Goal: Information Seeking & Learning: Learn about a topic

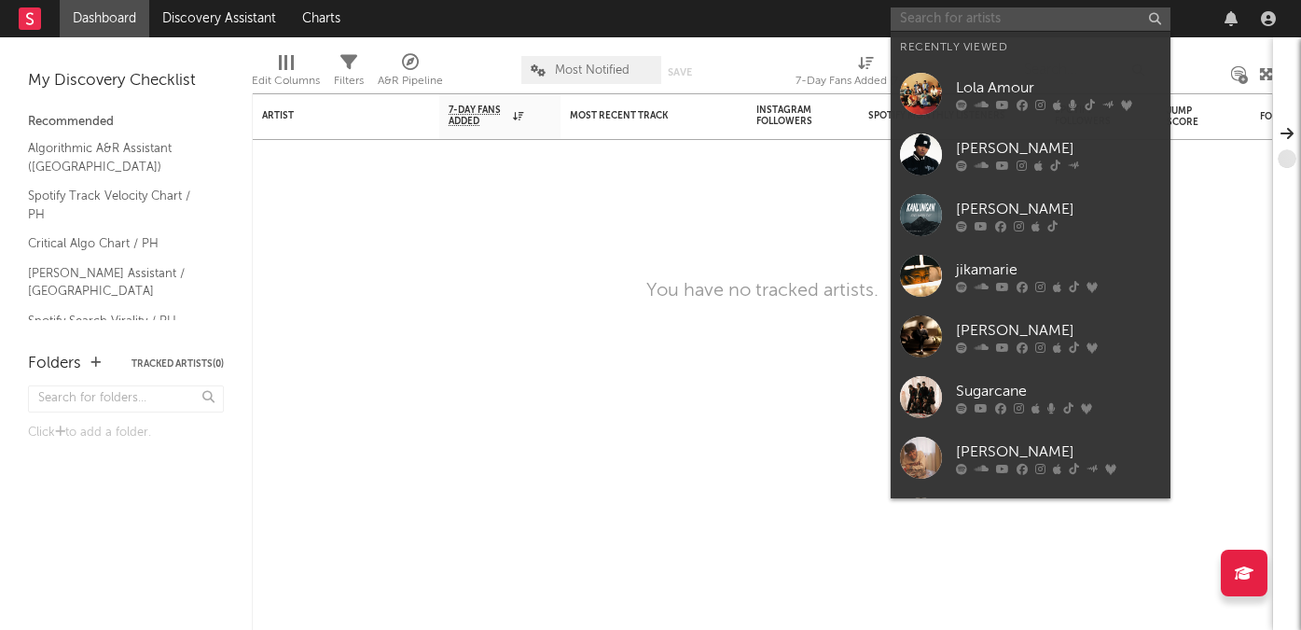
click at [926, 21] on input "text" at bounding box center [1031, 18] width 280 height 23
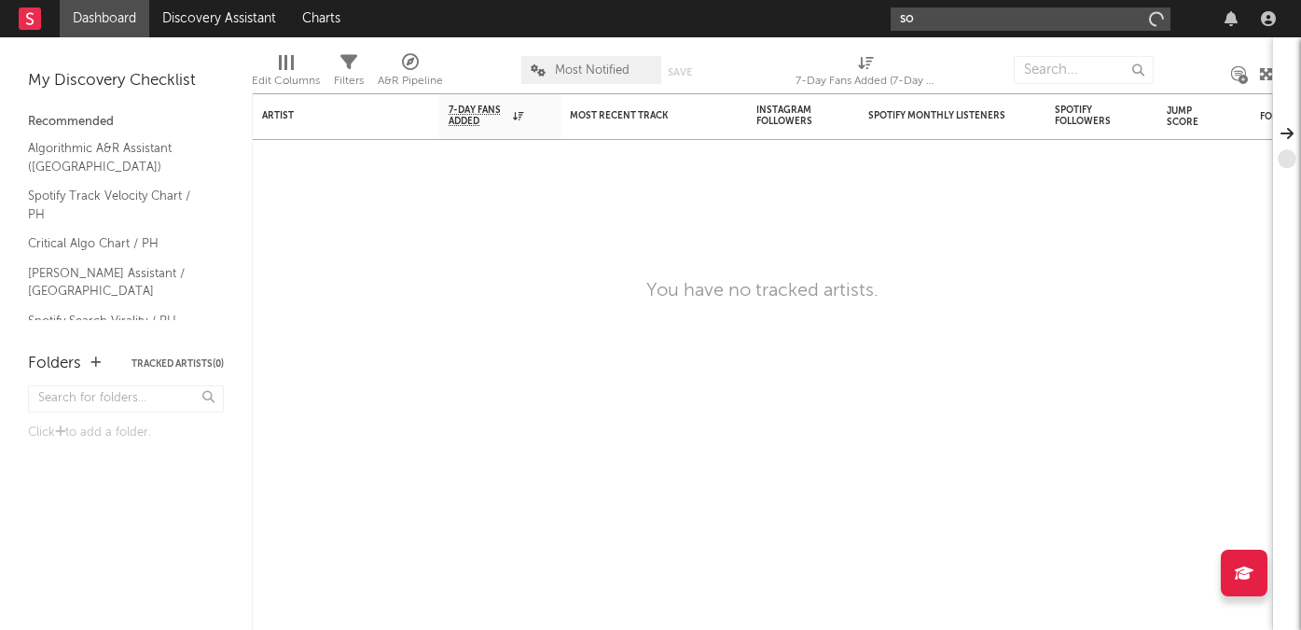
type input "s"
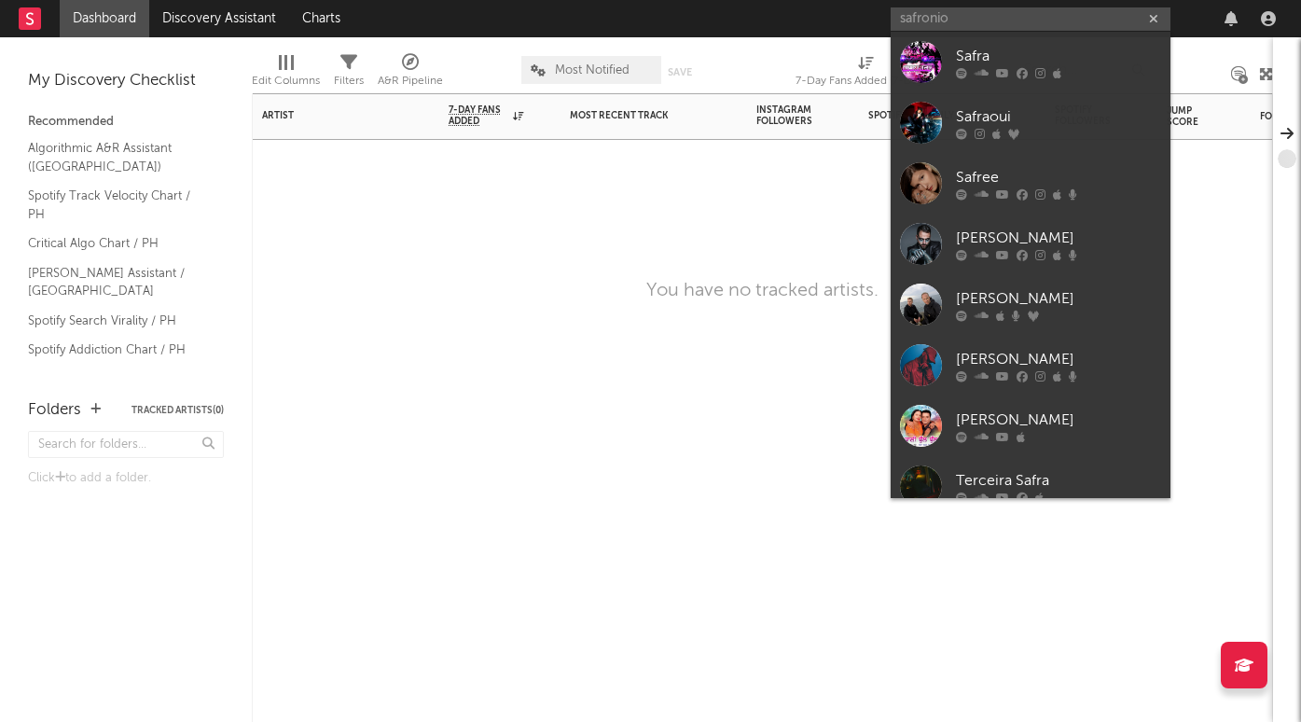
click at [731, 190] on div at bounding box center [654, 168] width 187 height 56
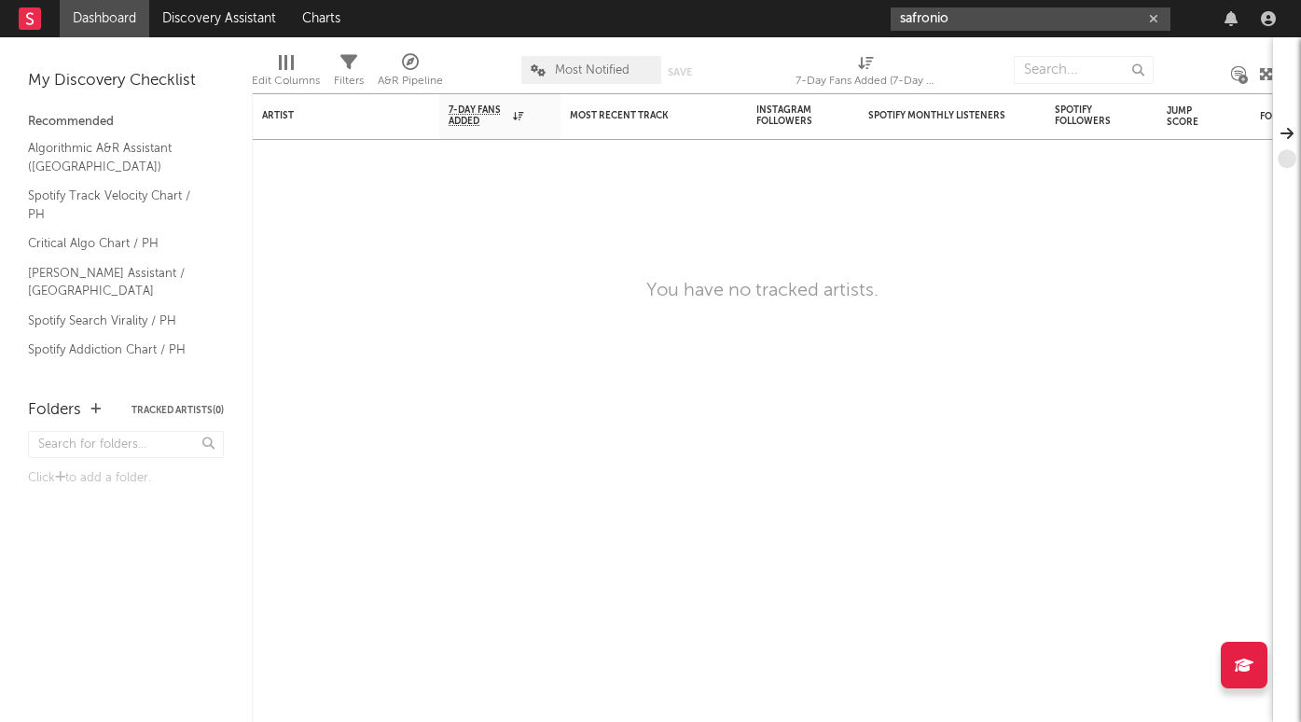
click at [947, 23] on input "safronio" at bounding box center [1031, 18] width 280 height 23
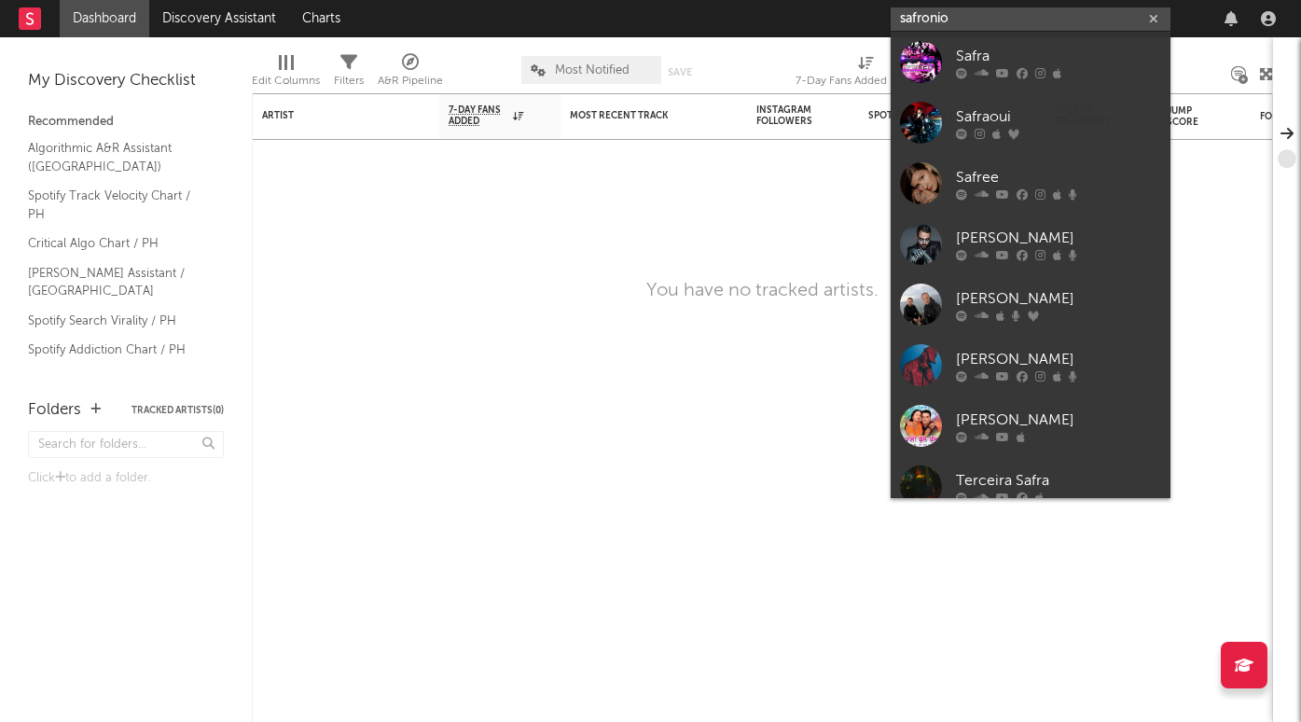
click at [947, 23] on input "safronio" at bounding box center [1031, 18] width 280 height 23
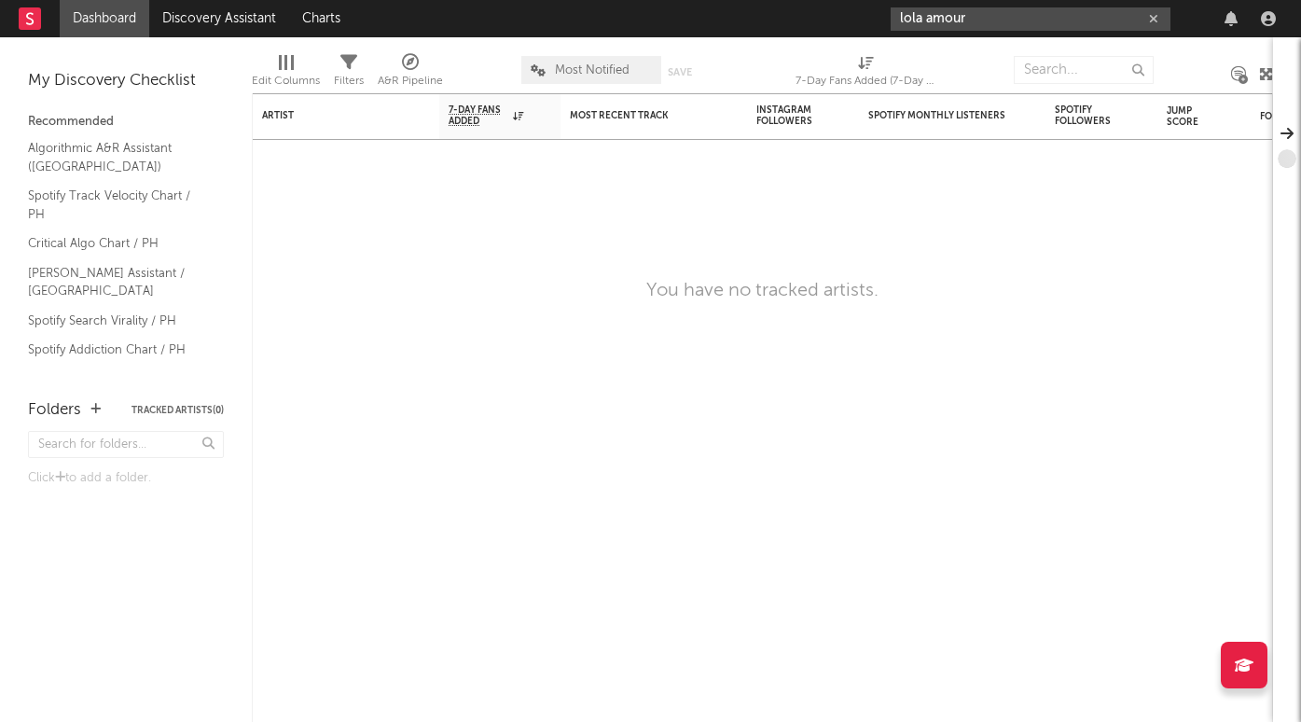
click at [1012, 15] on input "lola amour" at bounding box center [1031, 18] width 280 height 23
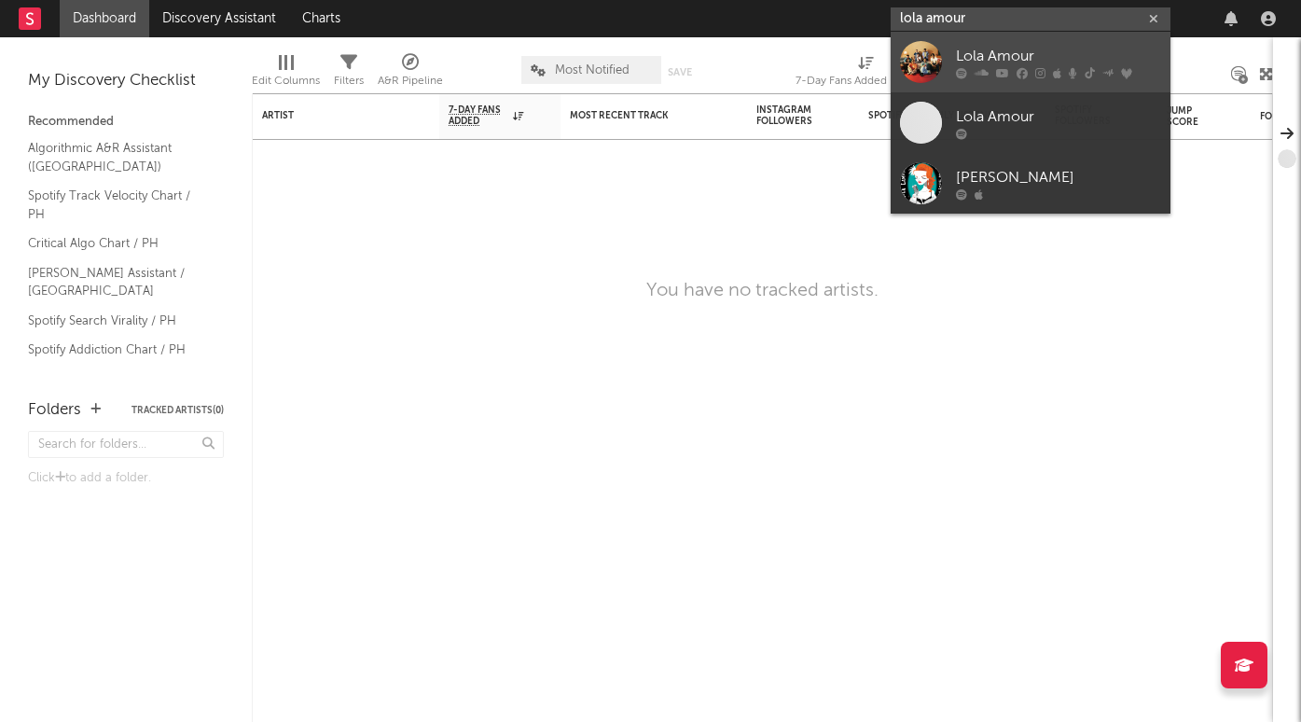
type input "lola amour"
click at [999, 54] on div "Lola Amour" at bounding box center [1058, 56] width 205 height 22
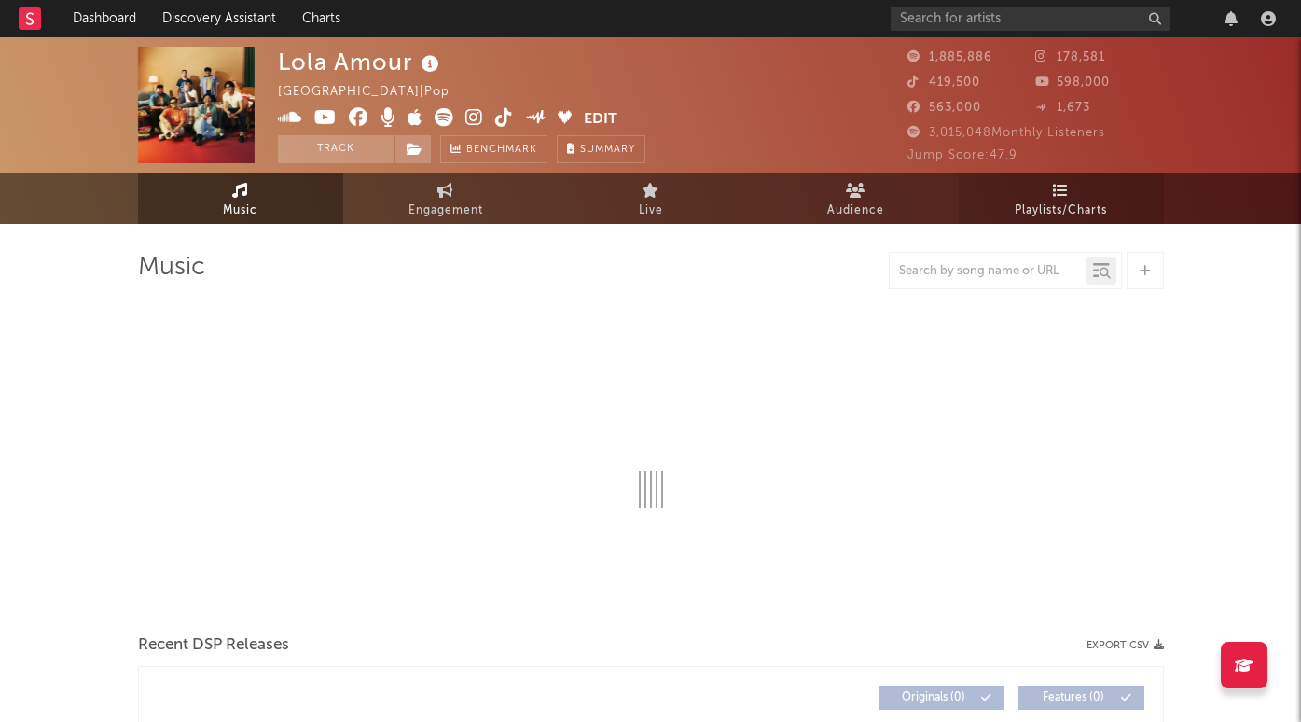
select select "6m"
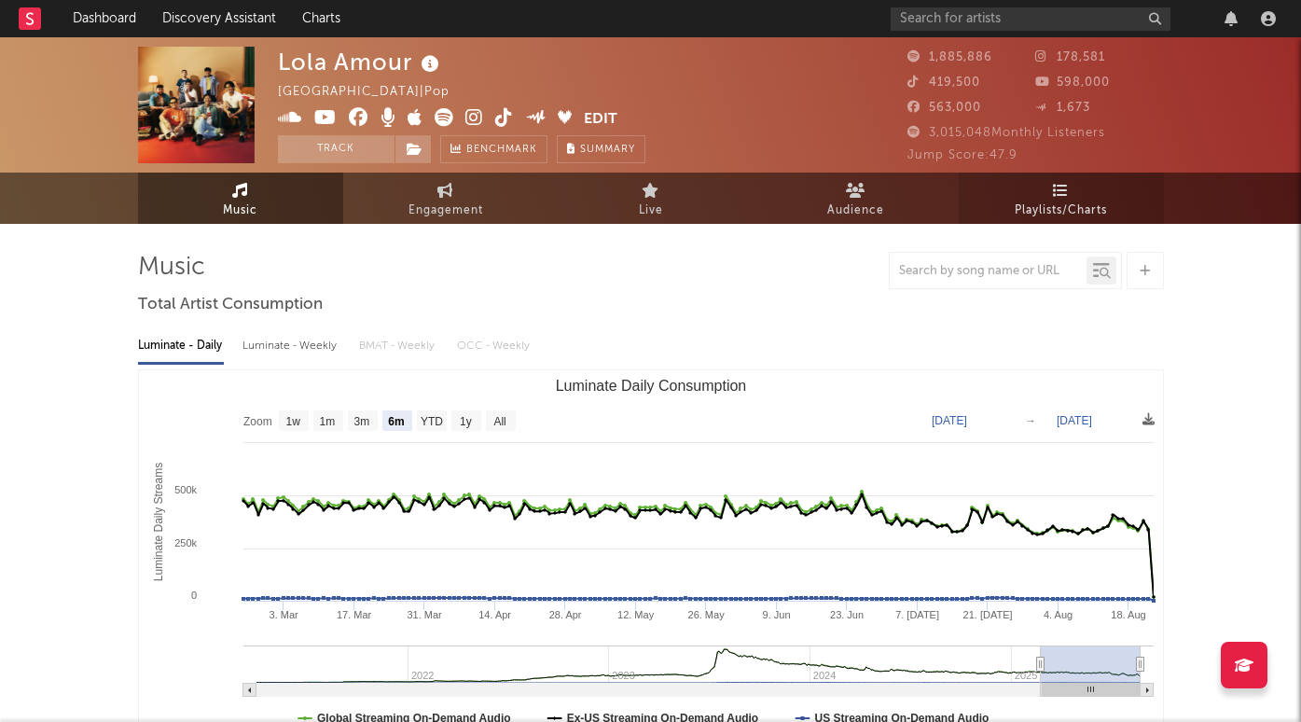
click at [1059, 200] on span "Playlists/Charts" at bounding box center [1061, 211] width 92 height 22
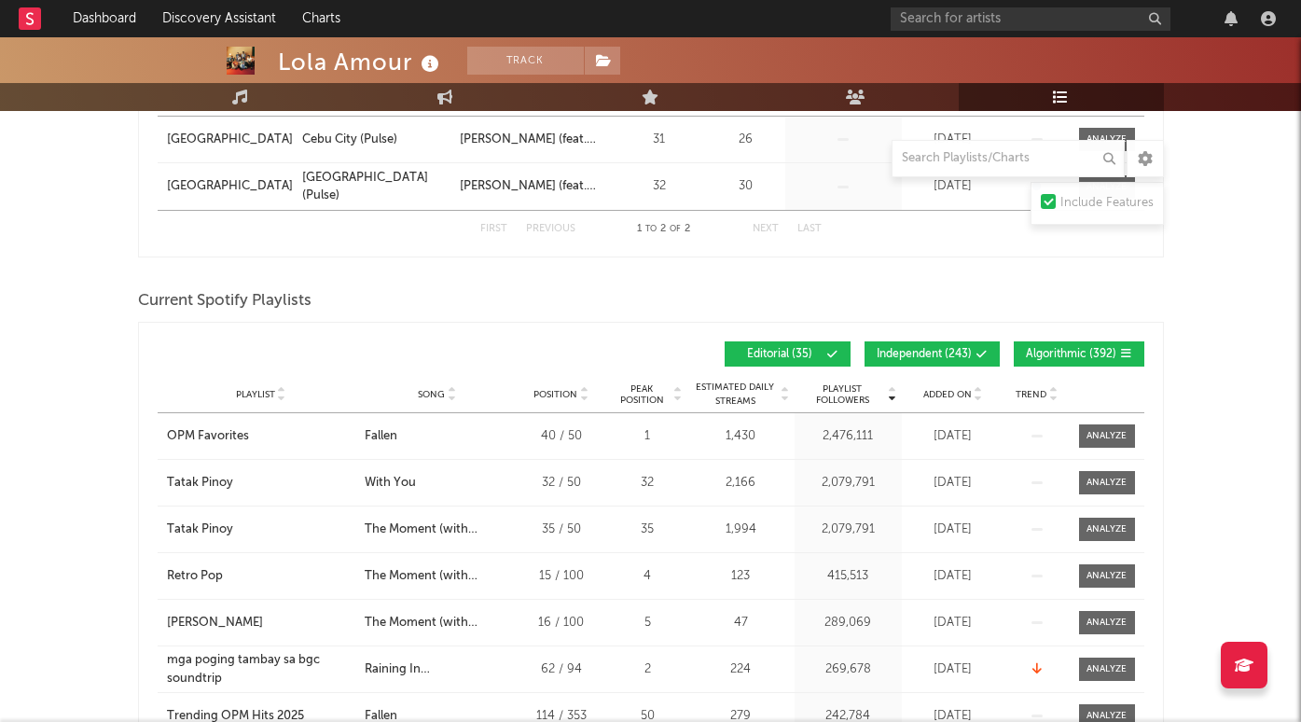
scroll to position [398, 0]
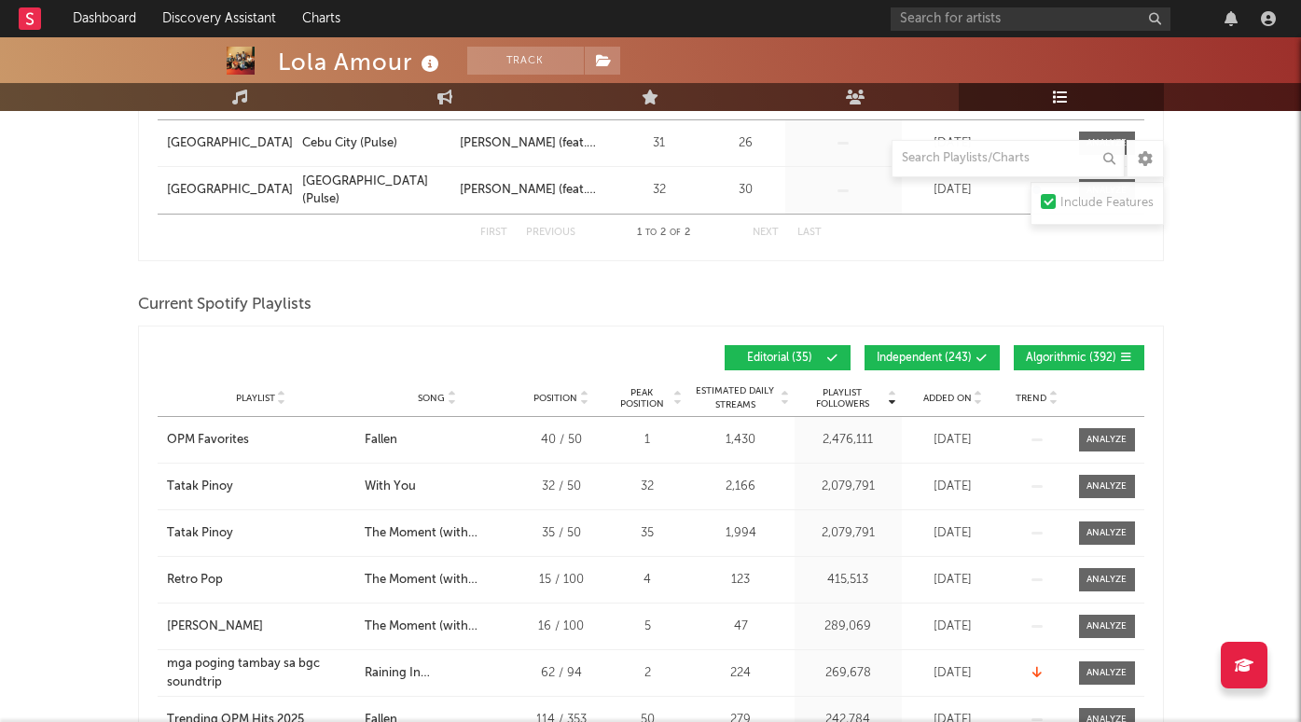
click at [977, 348] on button "Independent ( 243 )" at bounding box center [932, 357] width 135 height 25
click at [786, 356] on span "Editorial ( 35 )" at bounding box center [780, 358] width 86 height 11
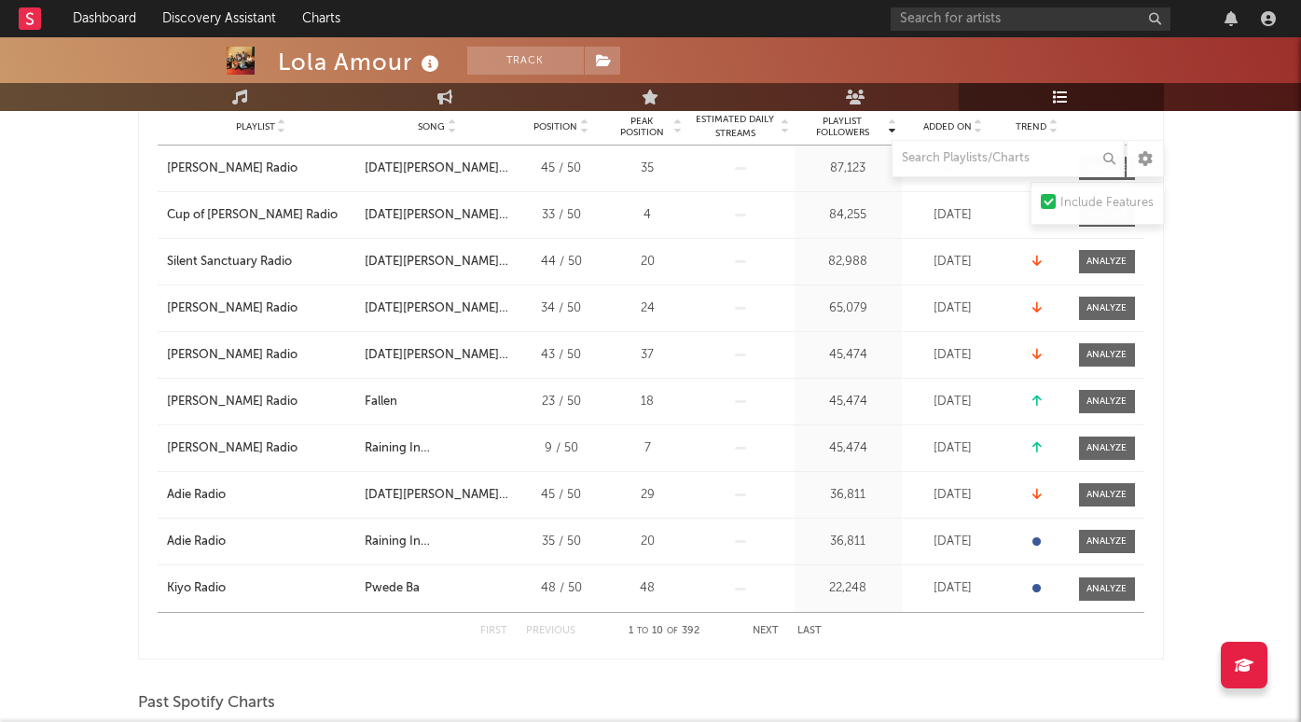
scroll to position [690, 0]
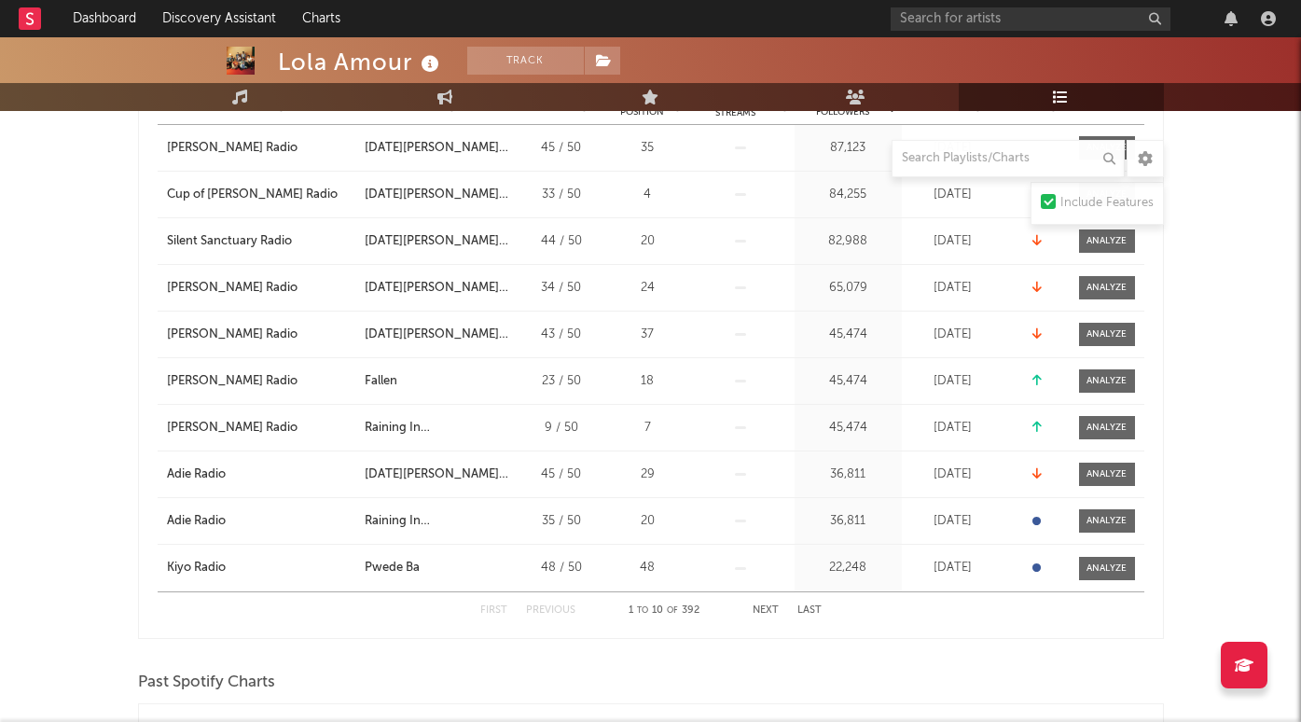
click at [766, 605] on button "Next" at bounding box center [766, 610] width 26 height 10
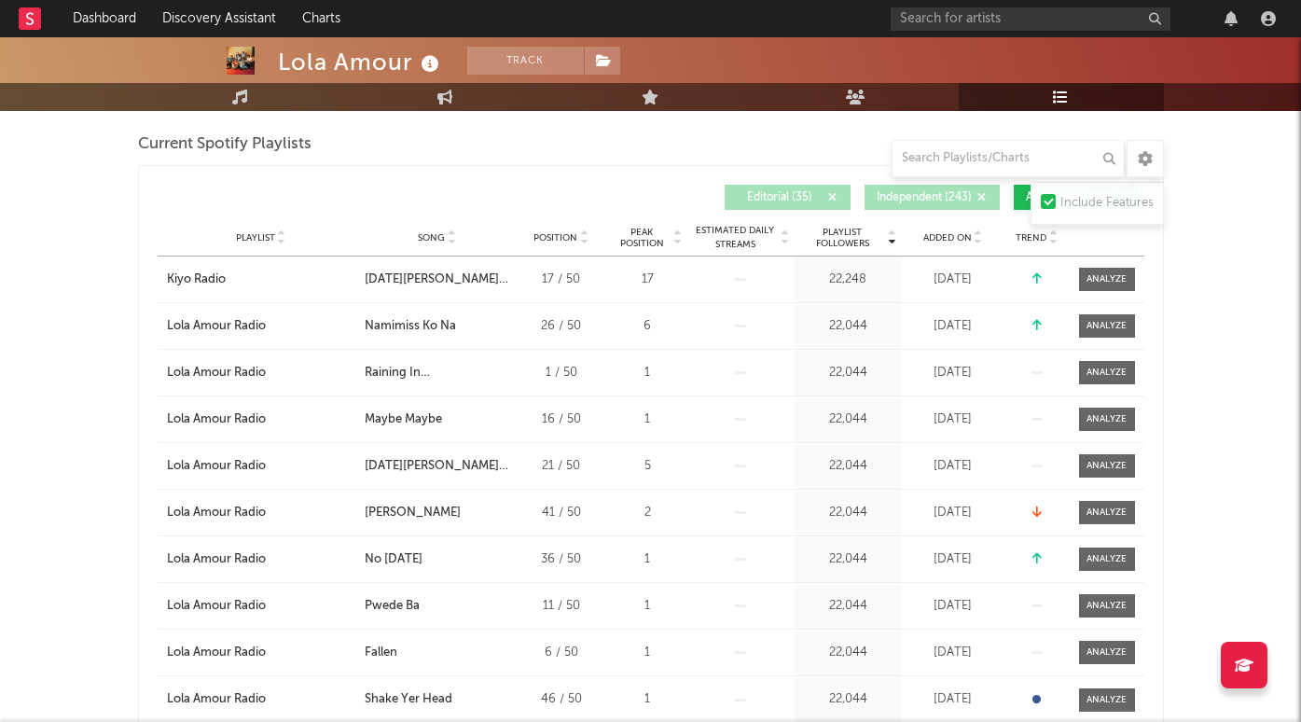
scroll to position [560, 0]
click at [452, 232] on icon at bounding box center [451, 233] width 9 height 7
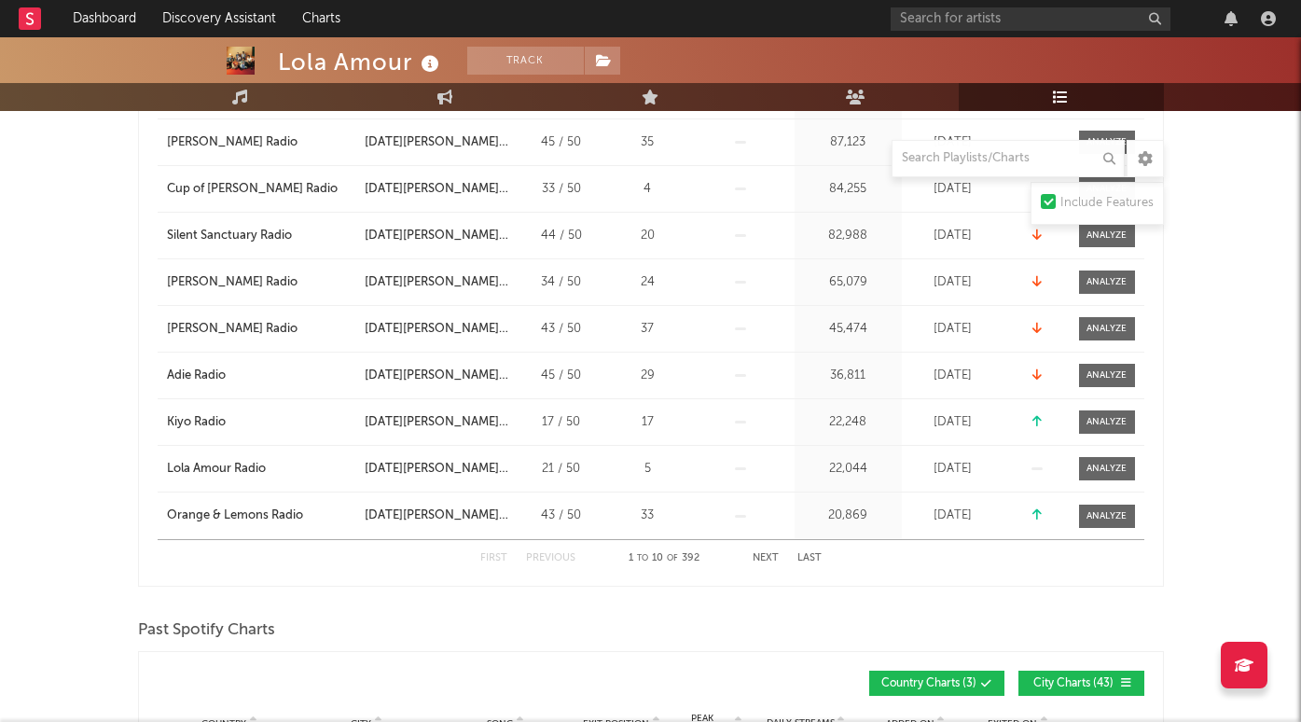
scroll to position [797, 0]
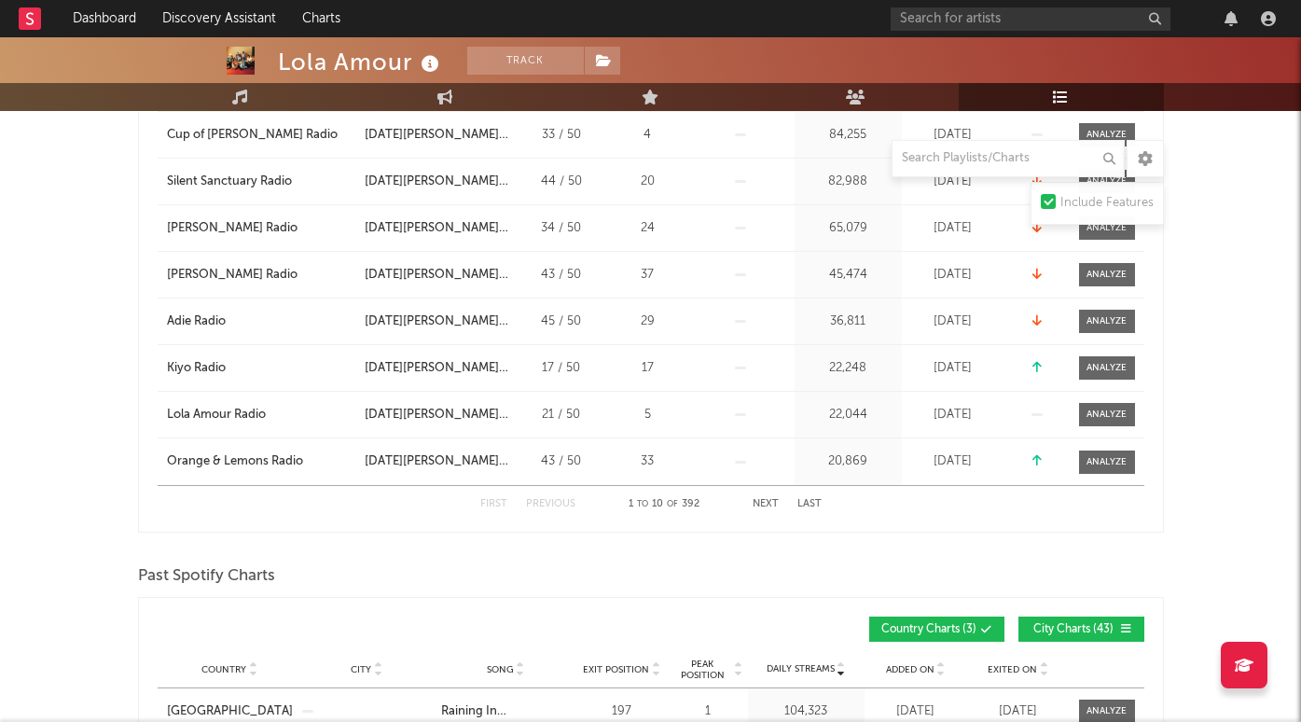
click at [810, 502] on button "Last" at bounding box center [810, 504] width 24 height 10
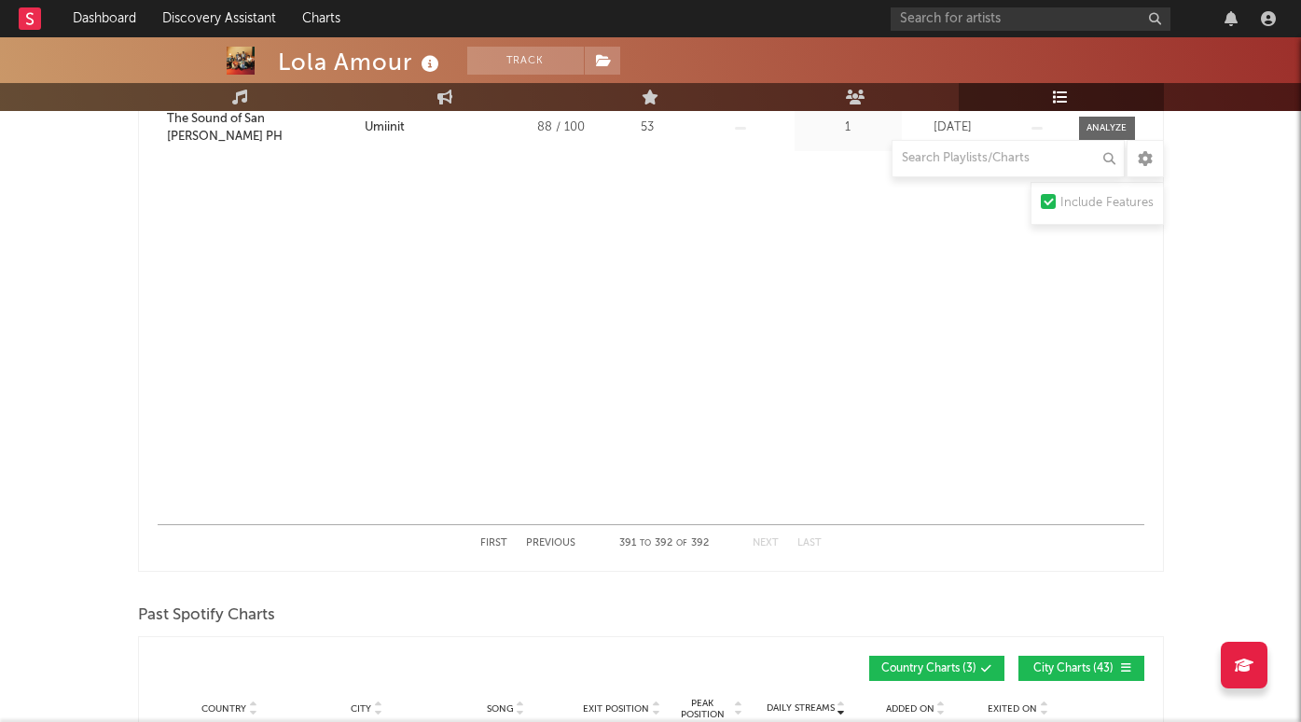
scroll to position [811, 0]
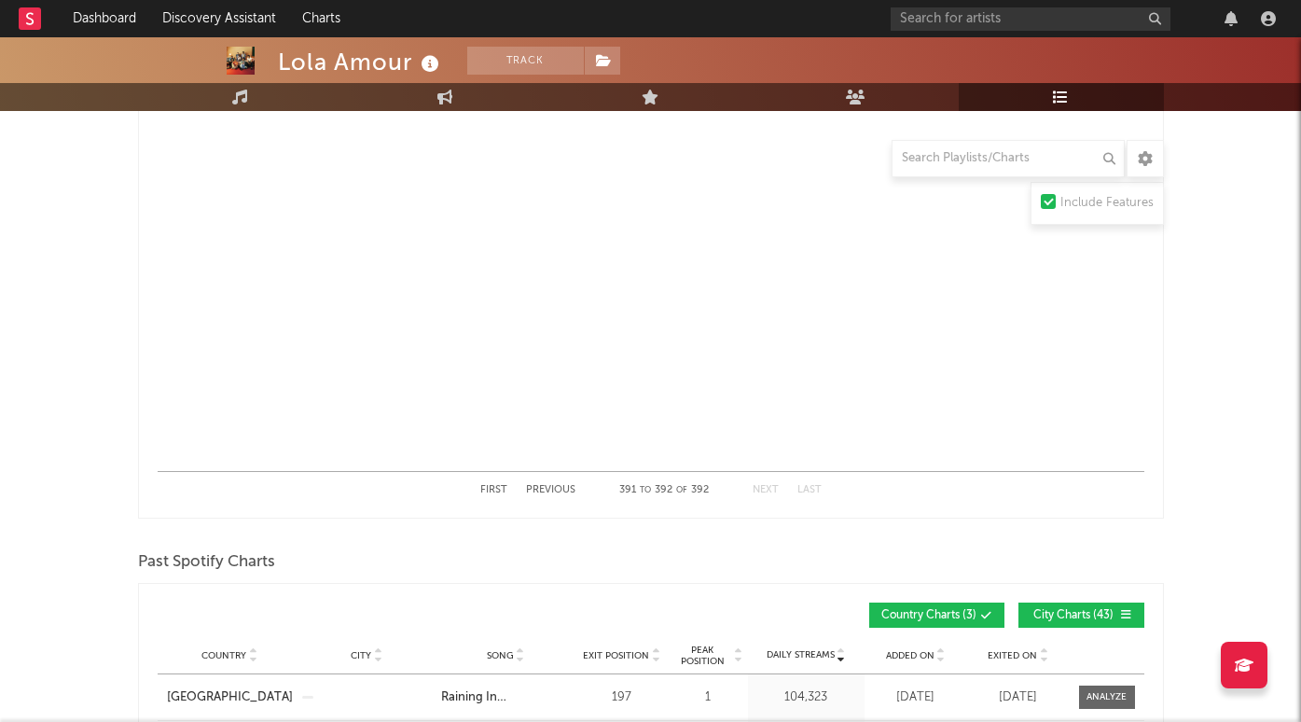
click at [505, 487] on button "First" at bounding box center [493, 490] width 27 height 10
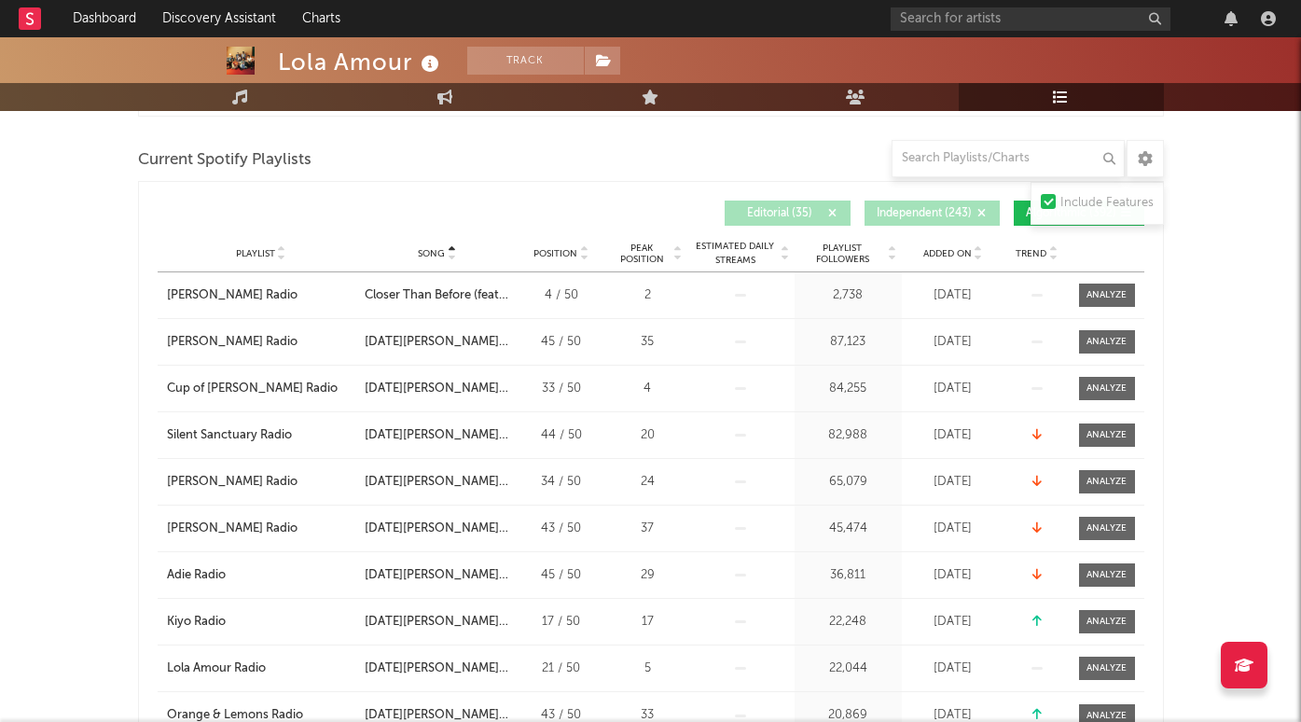
scroll to position [476, 0]
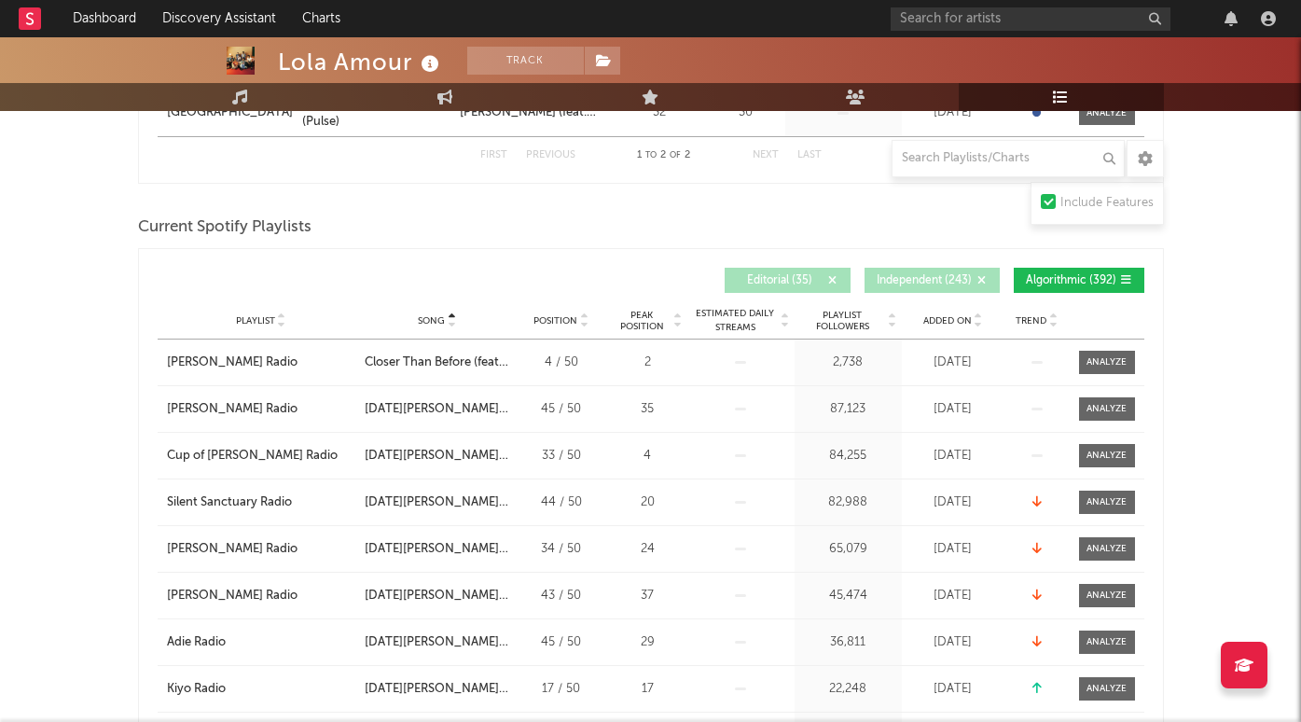
click at [980, 321] on icon at bounding box center [978, 324] width 9 height 7
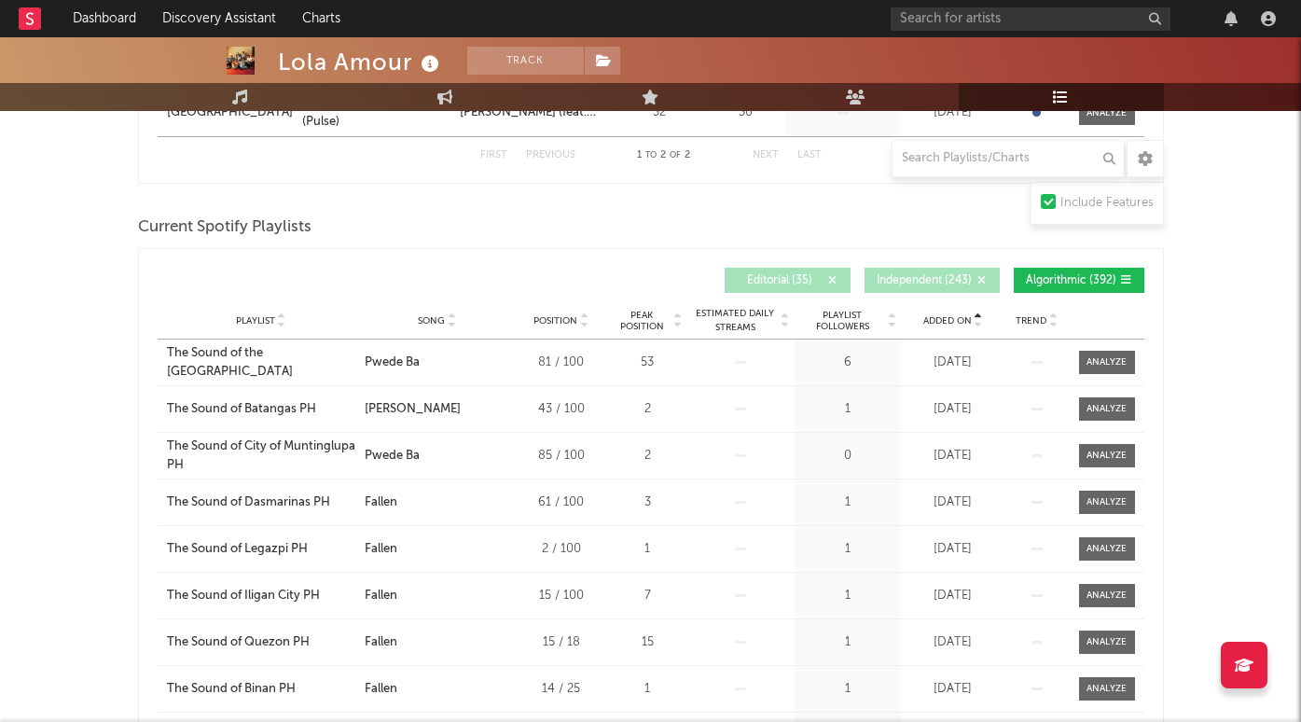
click at [980, 321] on icon at bounding box center [978, 324] width 9 height 7
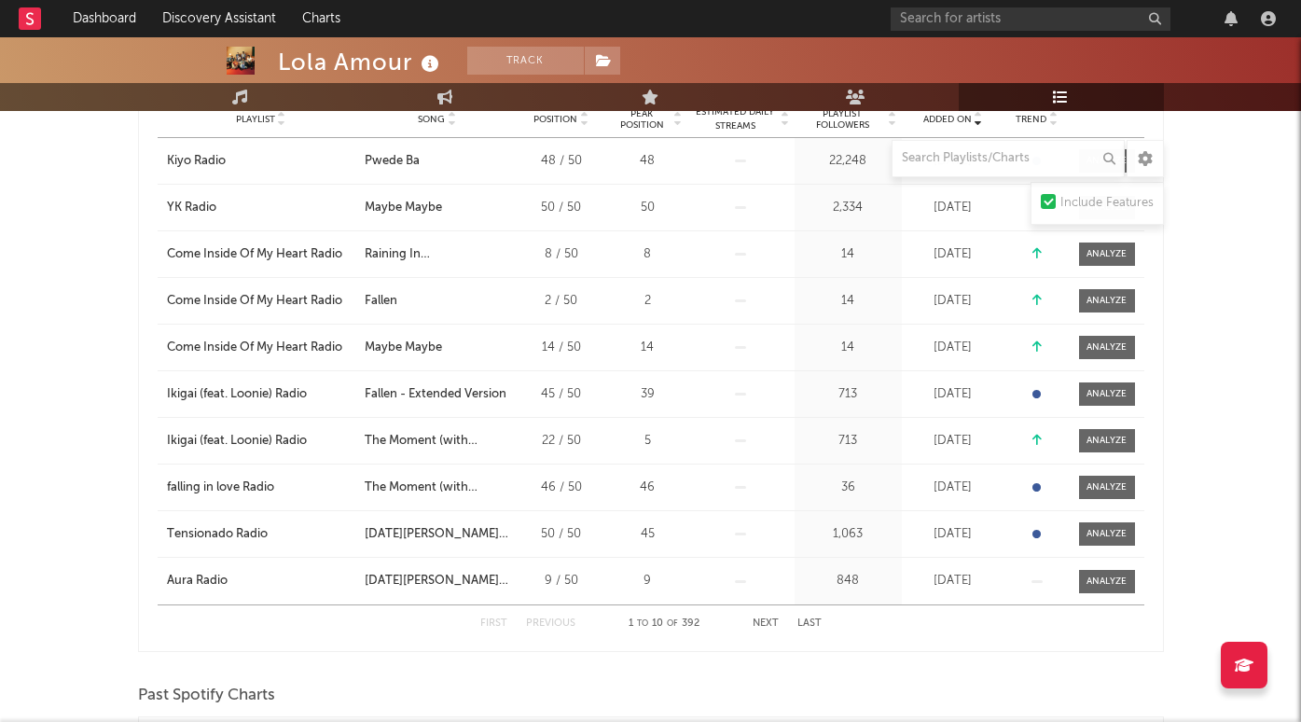
scroll to position [681, 0]
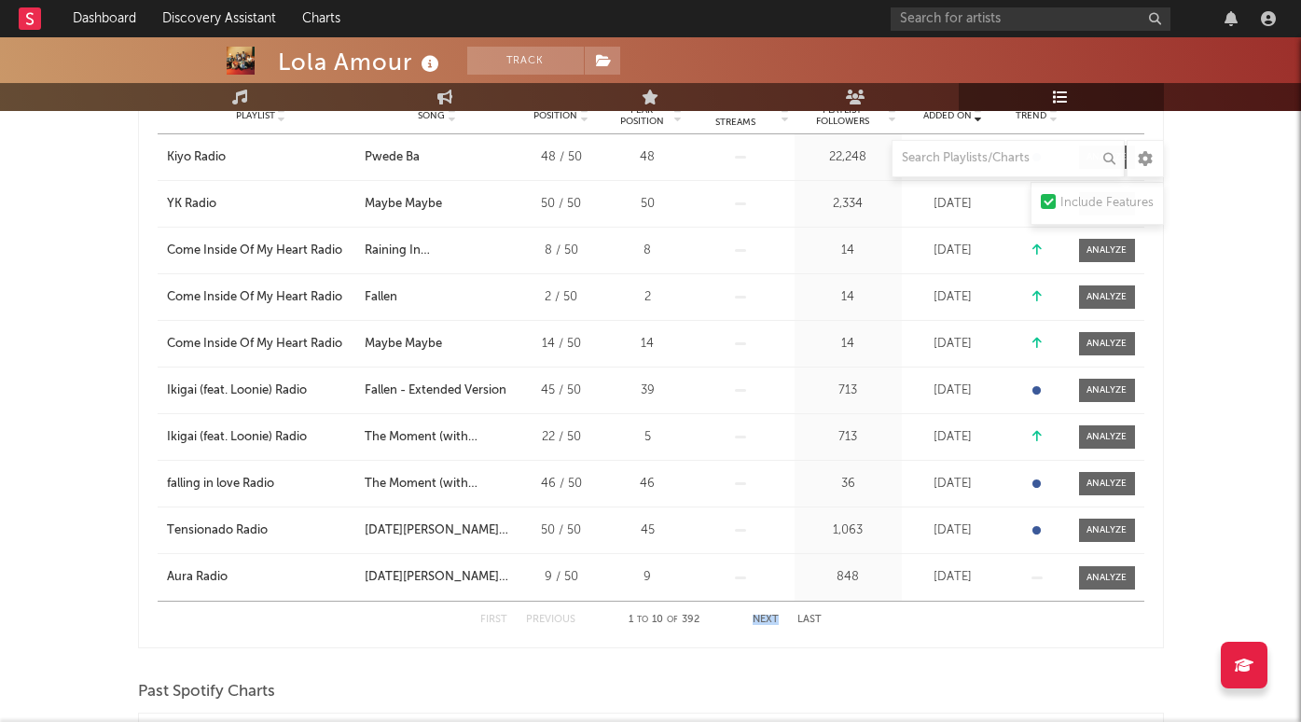
click at [758, 619] on button "Next" at bounding box center [766, 620] width 26 height 10
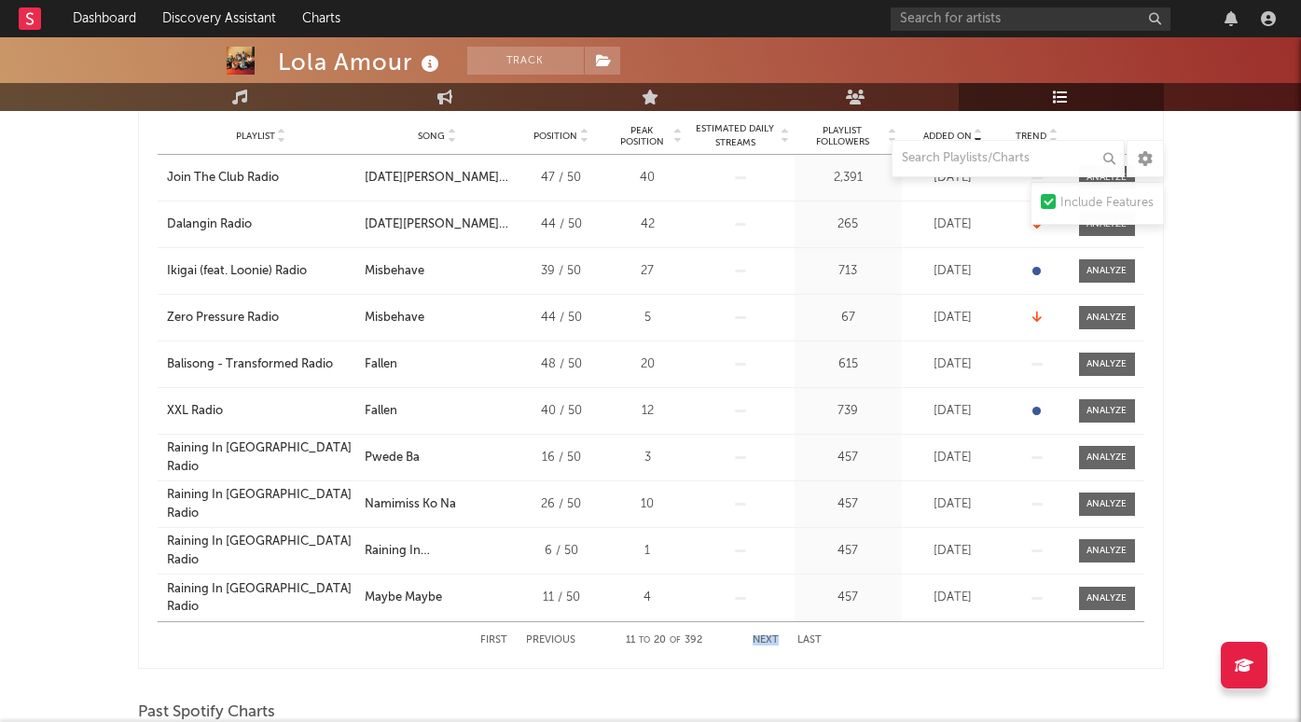
scroll to position [687, 0]
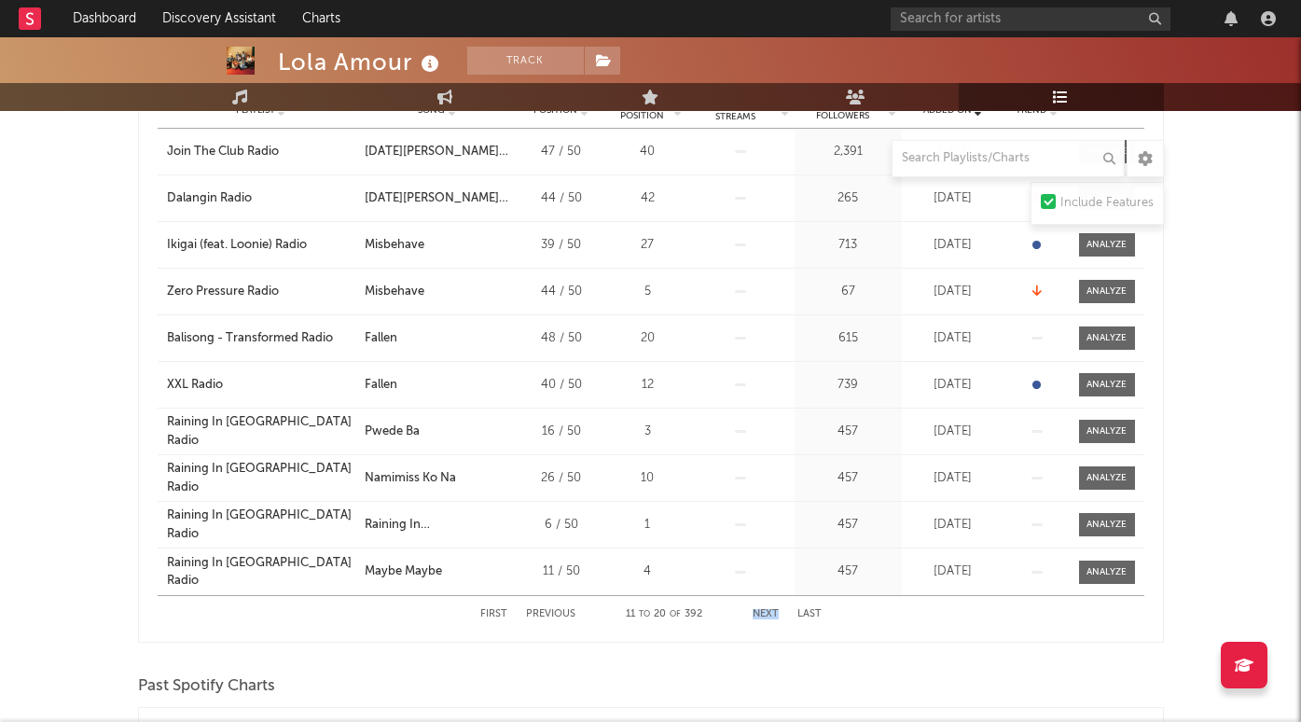
click at [754, 610] on button "Next" at bounding box center [766, 614] width 26 height 10
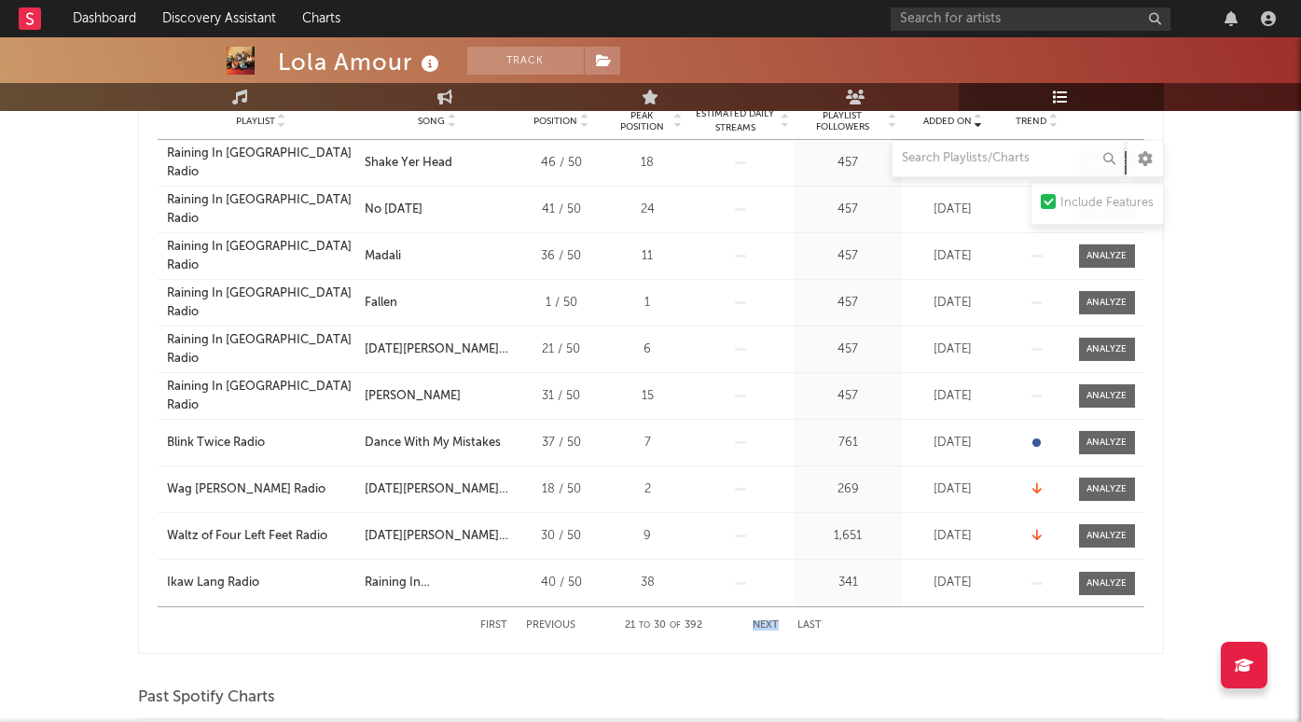
scroll to position [757, 0]
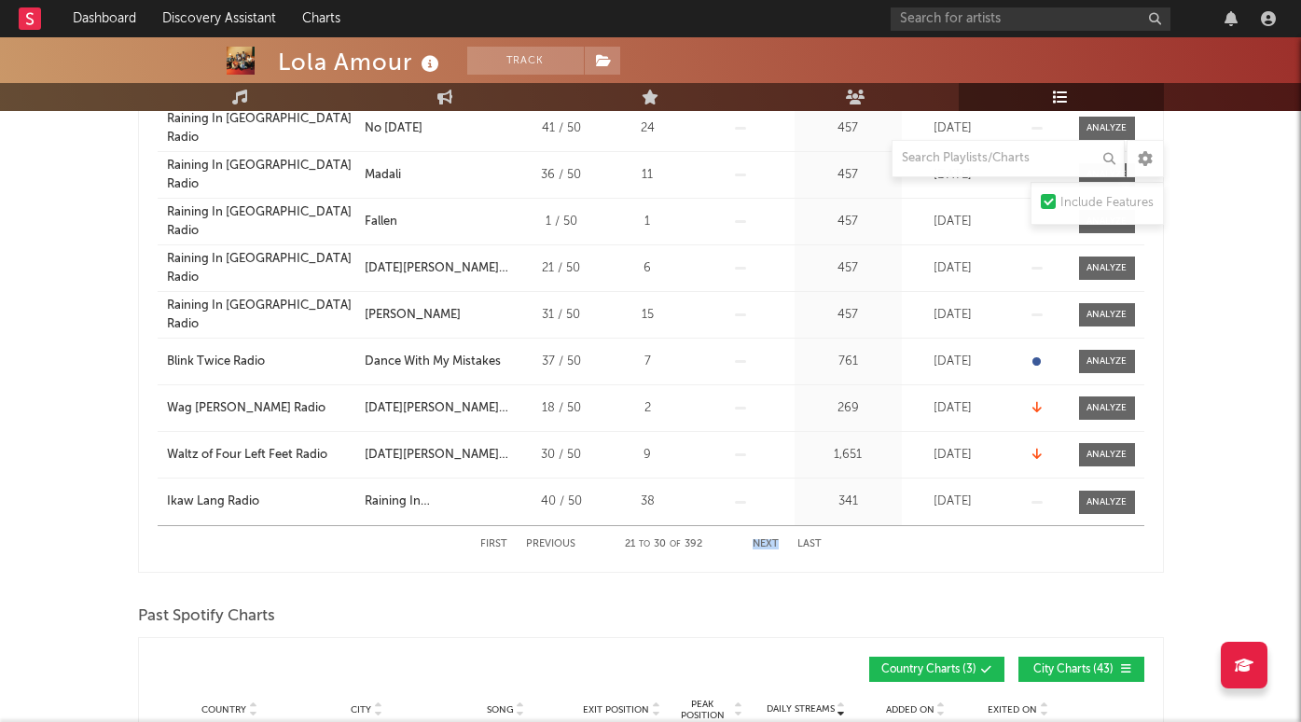
click at [761, 539] on button "Next" at bounding box center [766, 544] width 26 height 10
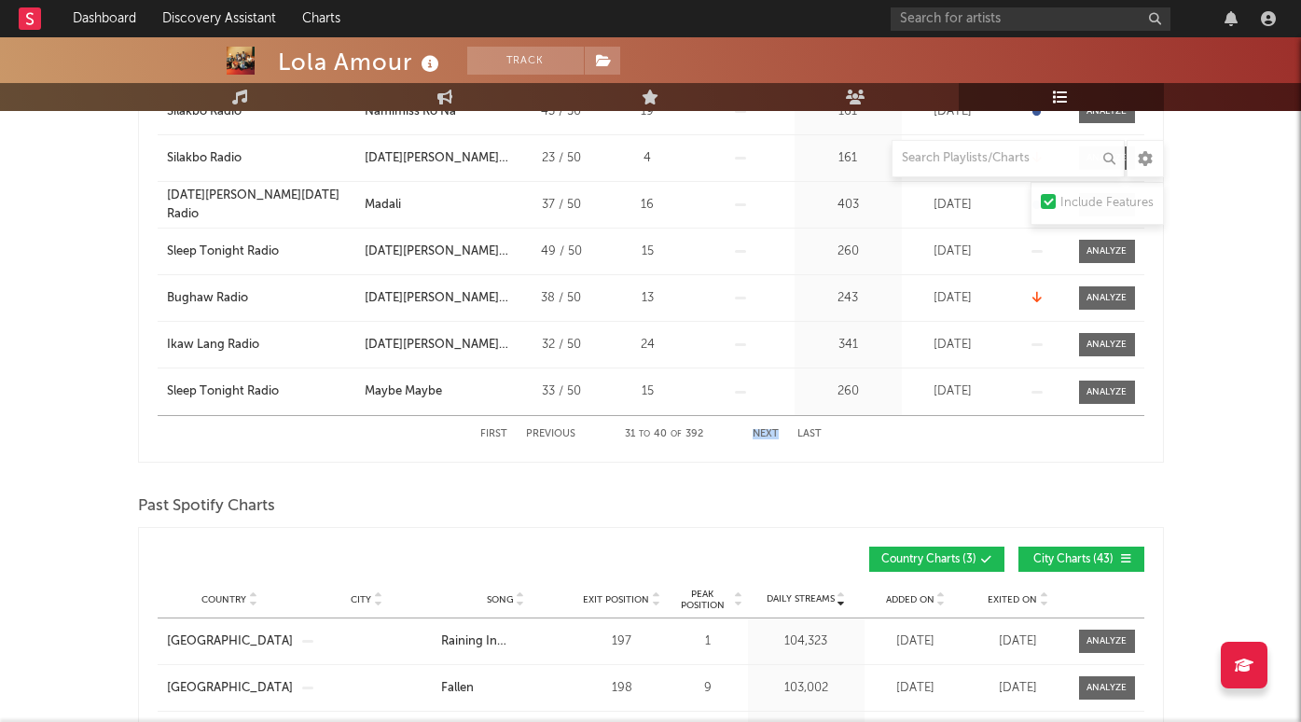
scroll to position [885, 0]
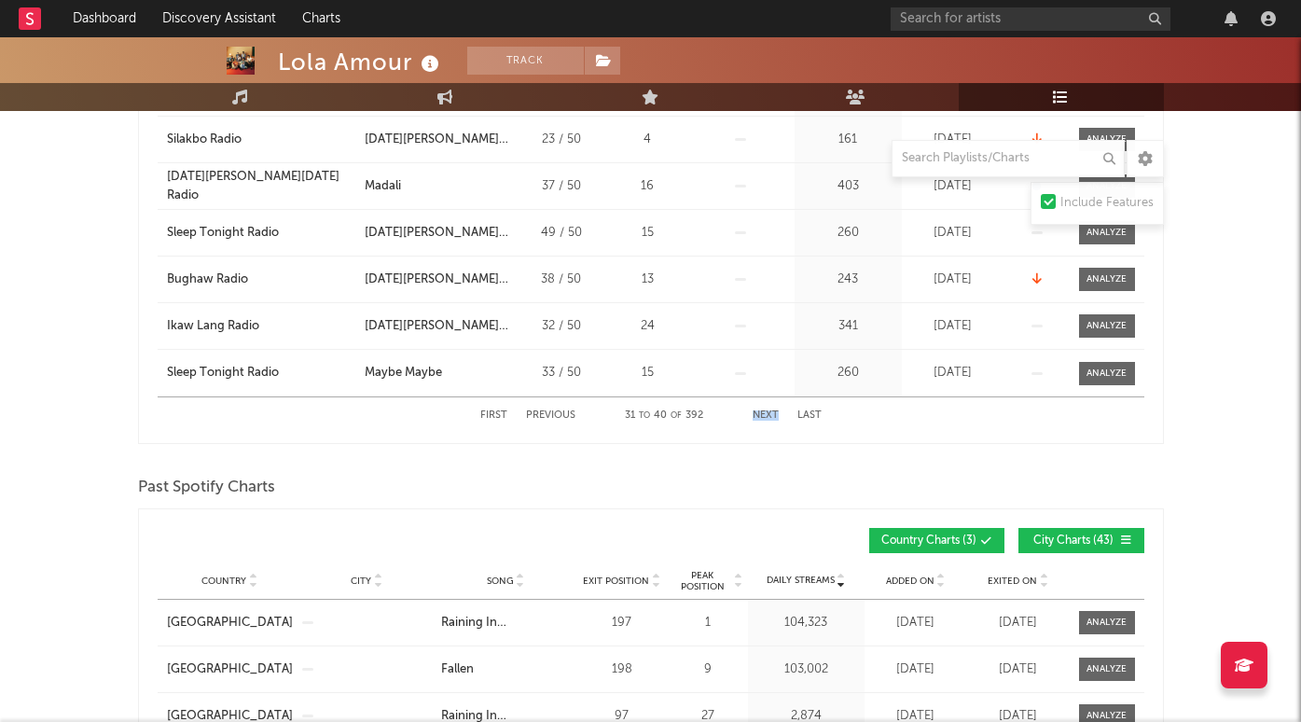
click at [761, 417] on button "Next" at bounding box center [766, 416] width 26 height 10
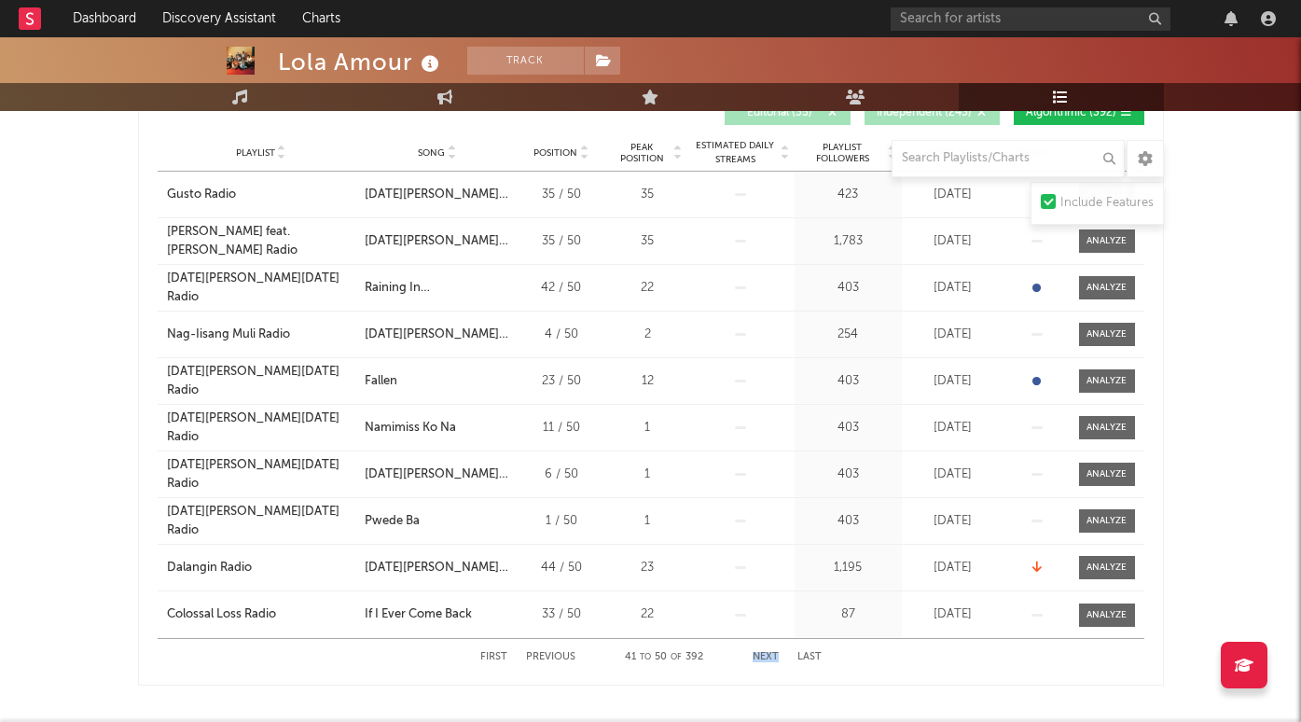
scroll to position [670, 0]
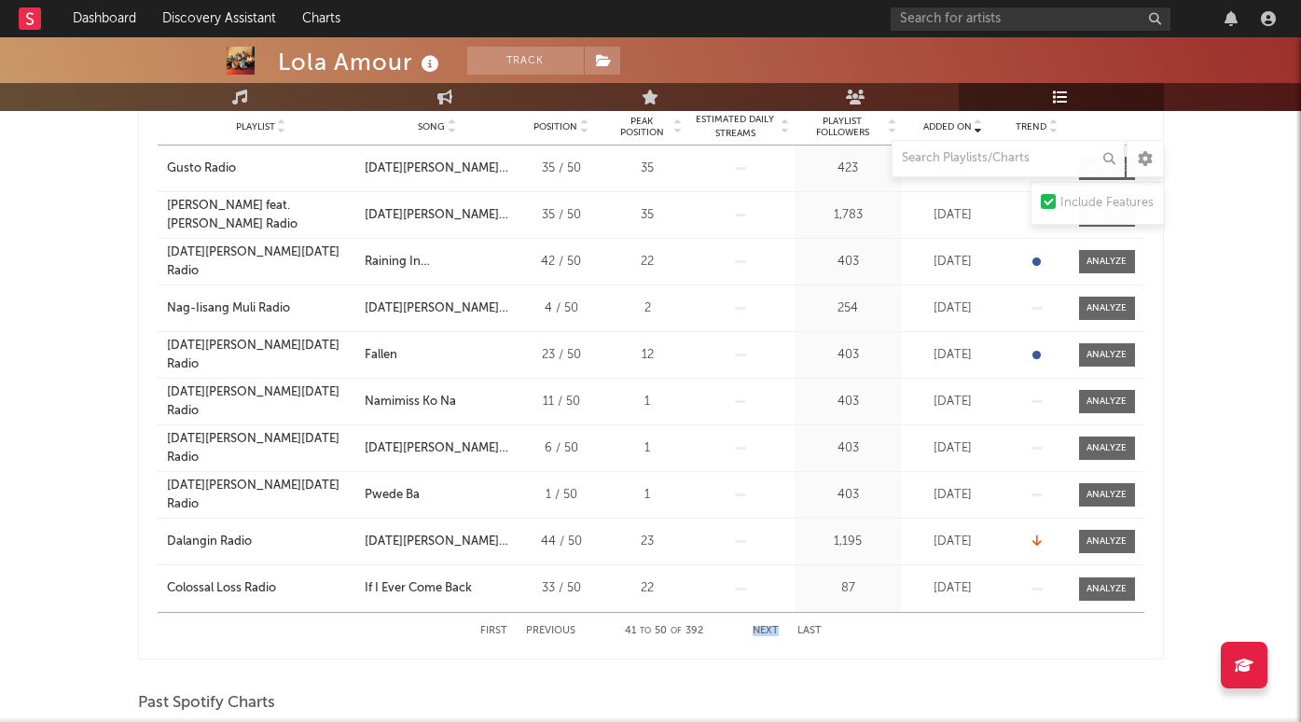
click at [769, 623] on div "First Previous 41 to 50 of 392 Next Last" at bounding box center [650, 631] width 341 height 36
click at [765, 624] on div "First Previous 41 to 50 of 392 Next Last" at bounding box center [650, 631] width 341 height 36
click at [759, 629] on button "Next" at bounding box center [766, 631] width 26 height 10
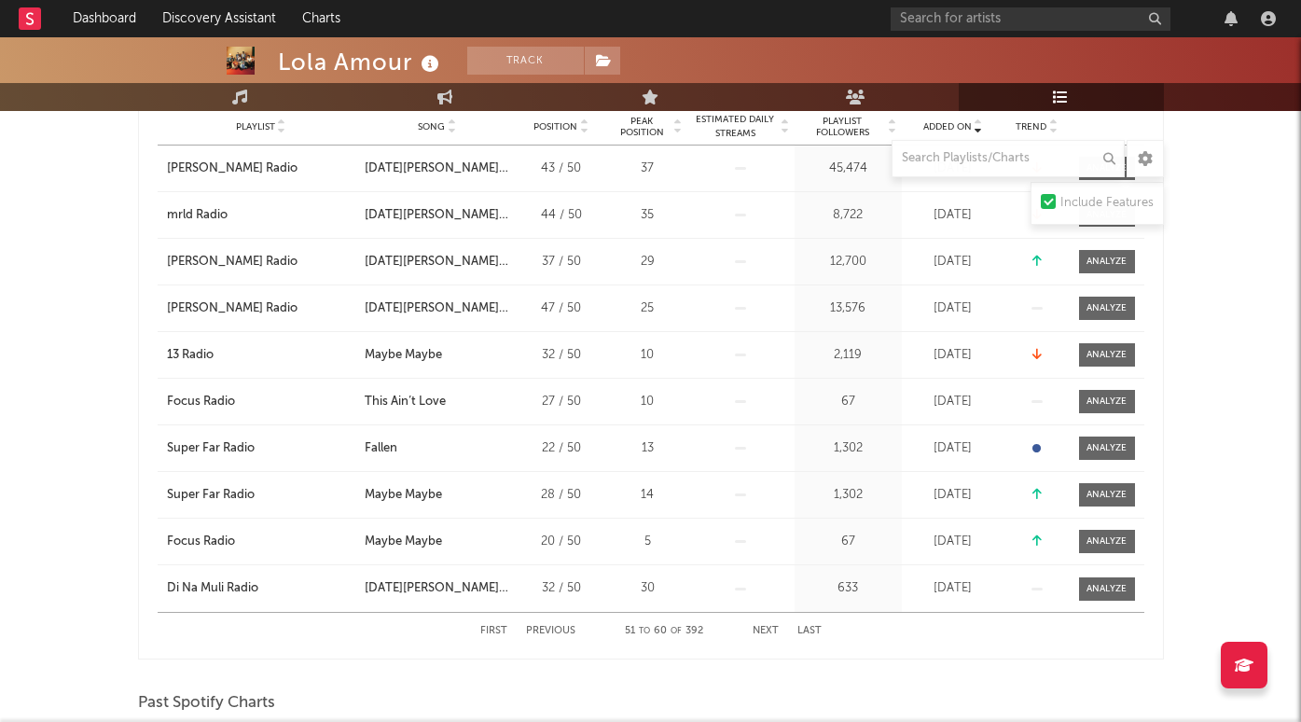
click at [759, 626] on button "Next" at bounding box center [766, 631] width 26 height 10
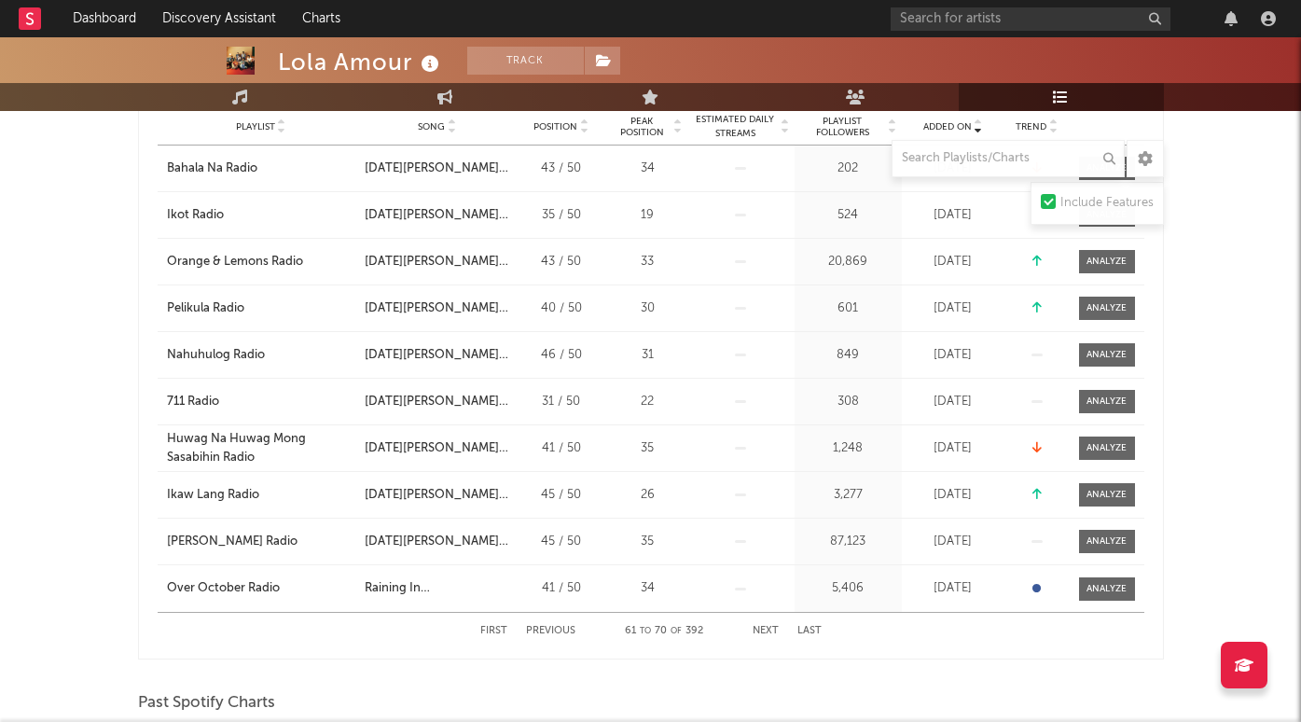
click at [759, 626] on button "Next" at bounding box center [766, 631] width 26 height 10
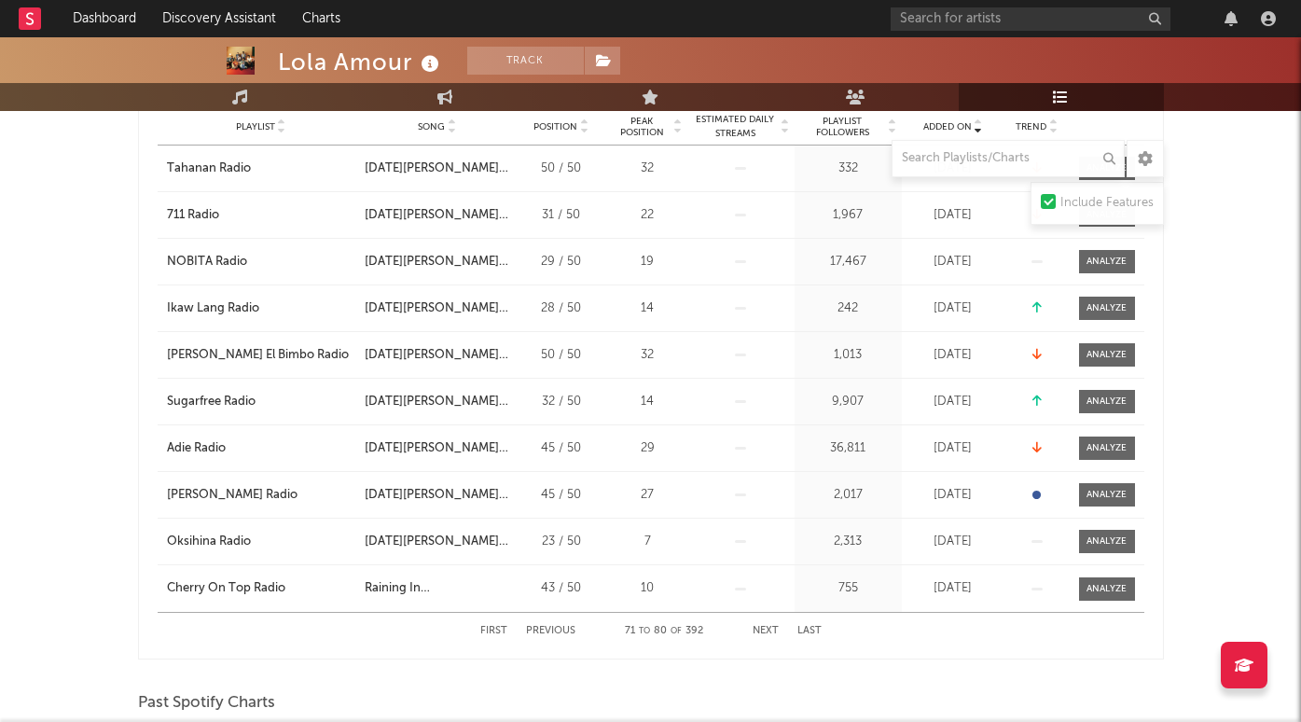
click at [759, 626] on button "Next" at bounding box center [766, 631] width 26 height 10
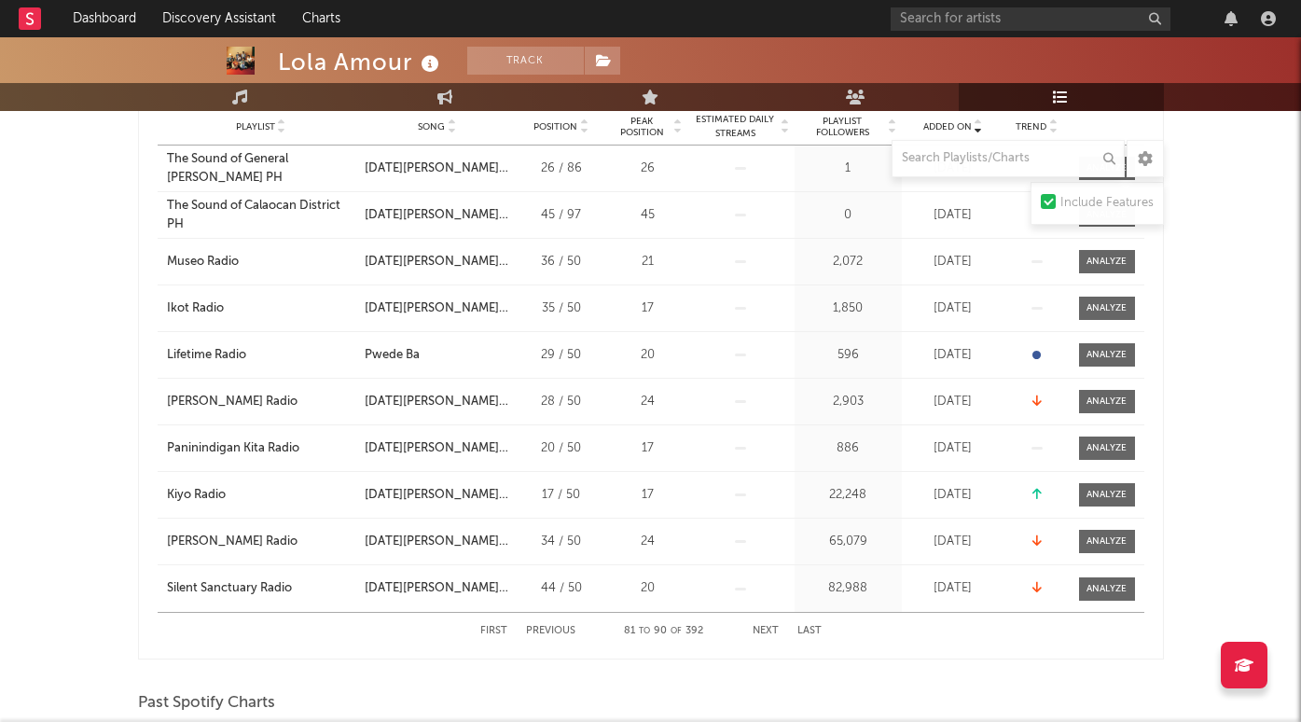
click at [759, 626] on button "Next" at bounding box center [766, 631] width 26 height 10
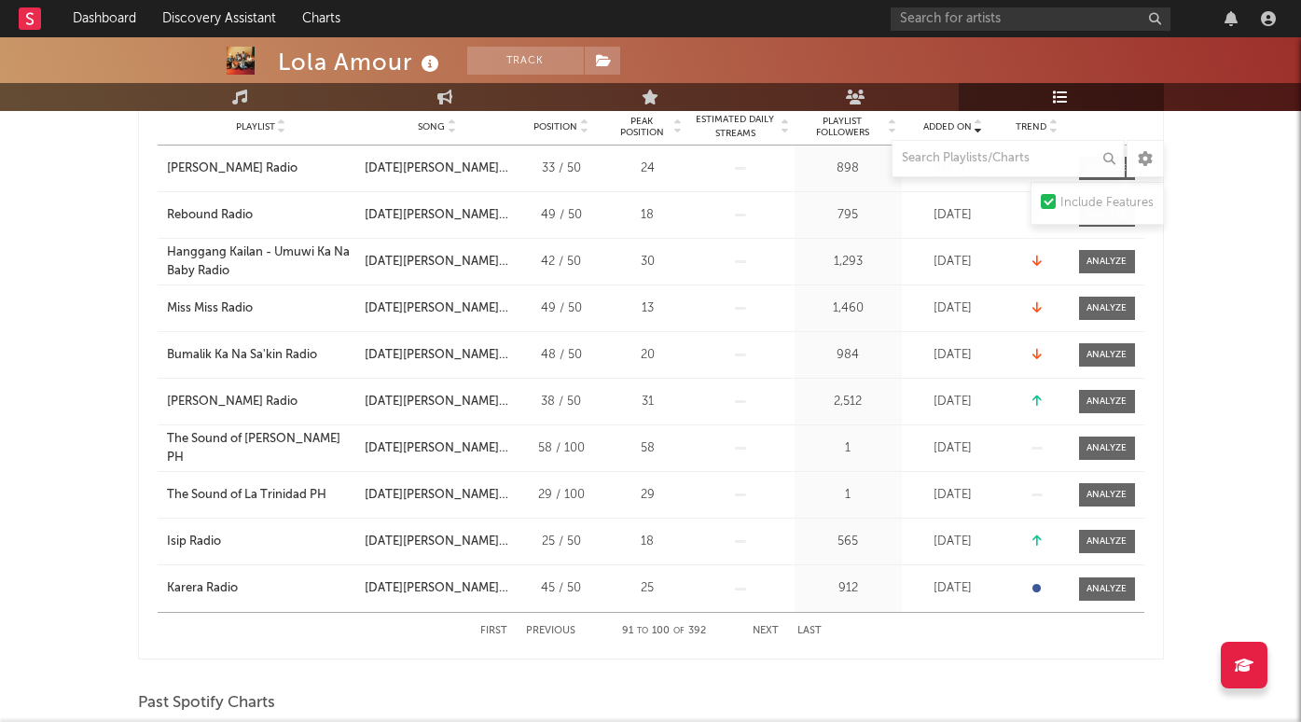
click at [759, 626] on button "Next" at bounding box center [766, 631] width 26 height 10
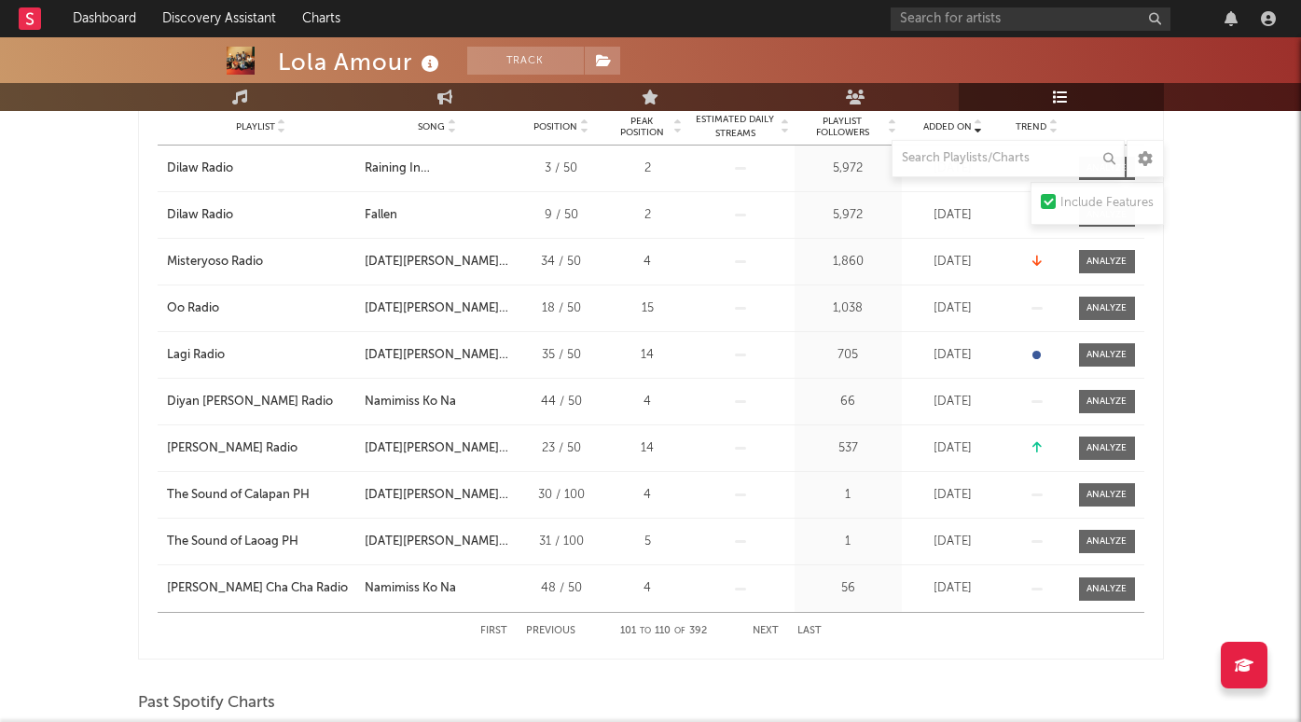
click at [759, 626] on button "Next" at bounding box center [766, 631] width 26 height 10
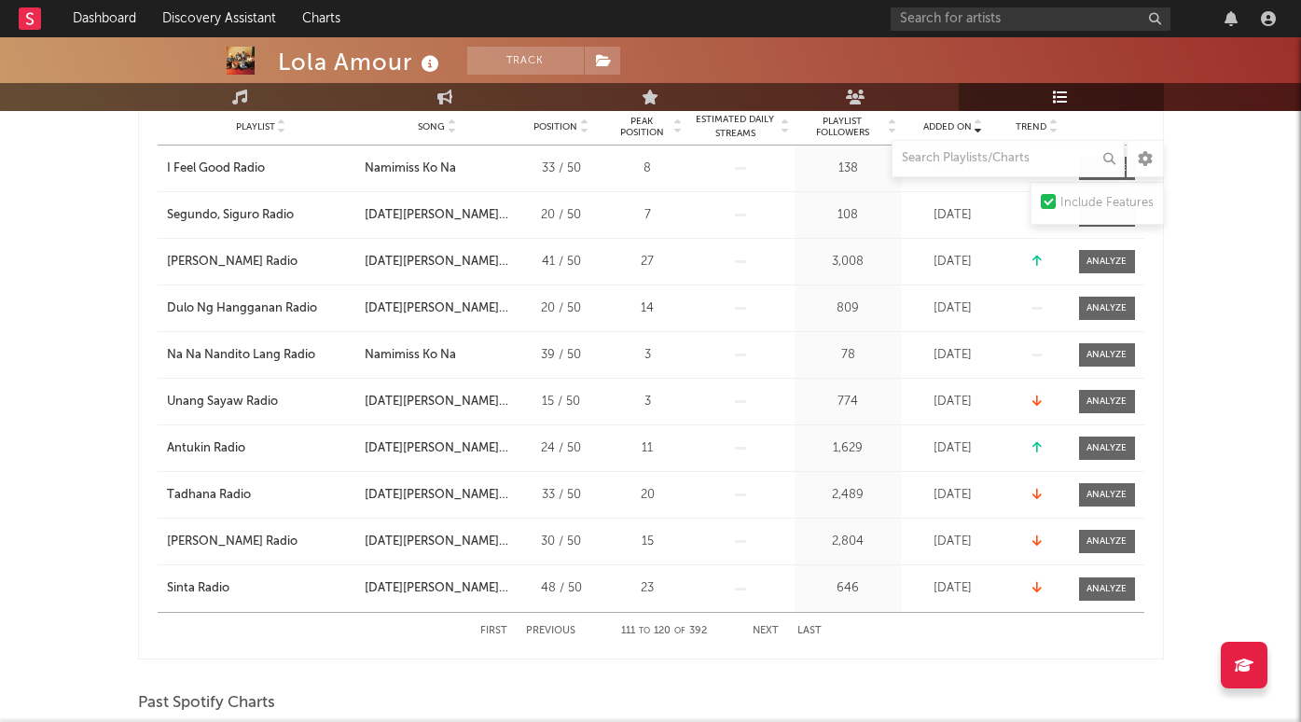
click at [759, 626] on button "Next" at bounding box center [766, 631] width 26 height 10
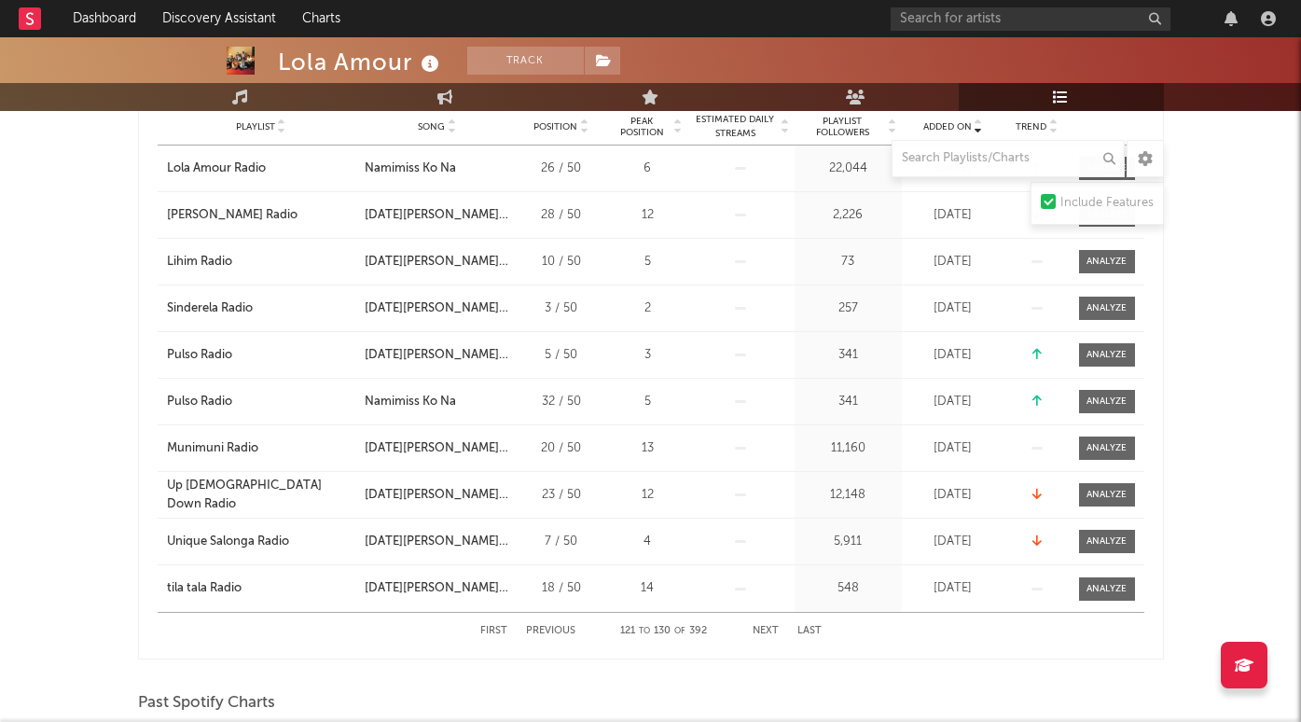
click at [759, 626] on button "Next" at bounding box center [766, 631] width 26 height 10
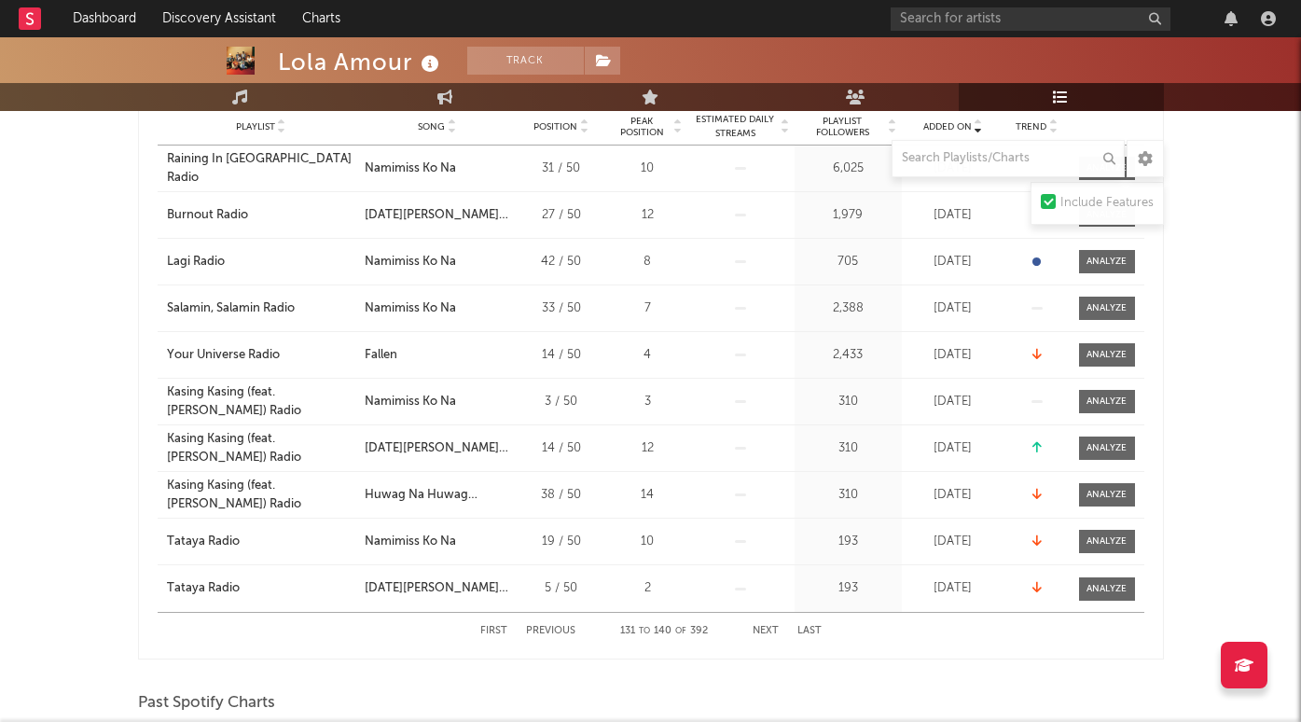
click at [759, 626] on button "Next" at bounding box center [766, 631] width 26 height 10
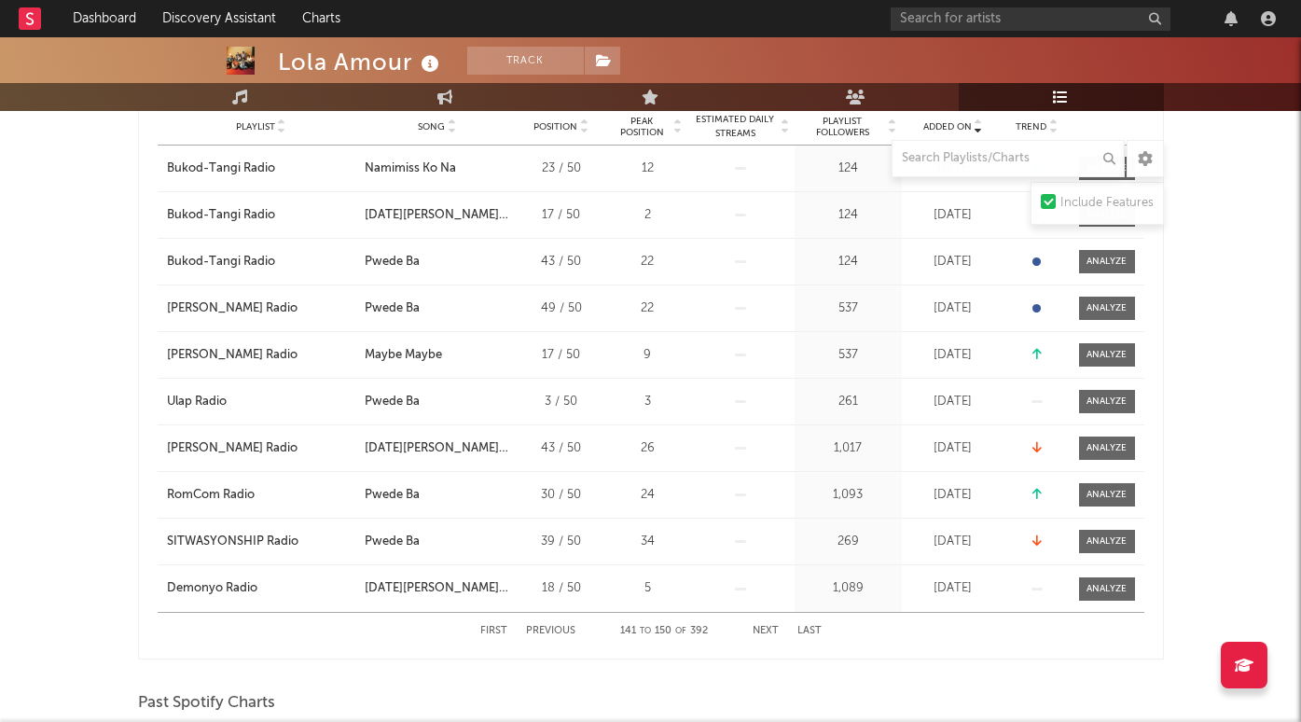
click at [759, 626] on button "Next" at bounding box center [766, 631] width 26 height 10
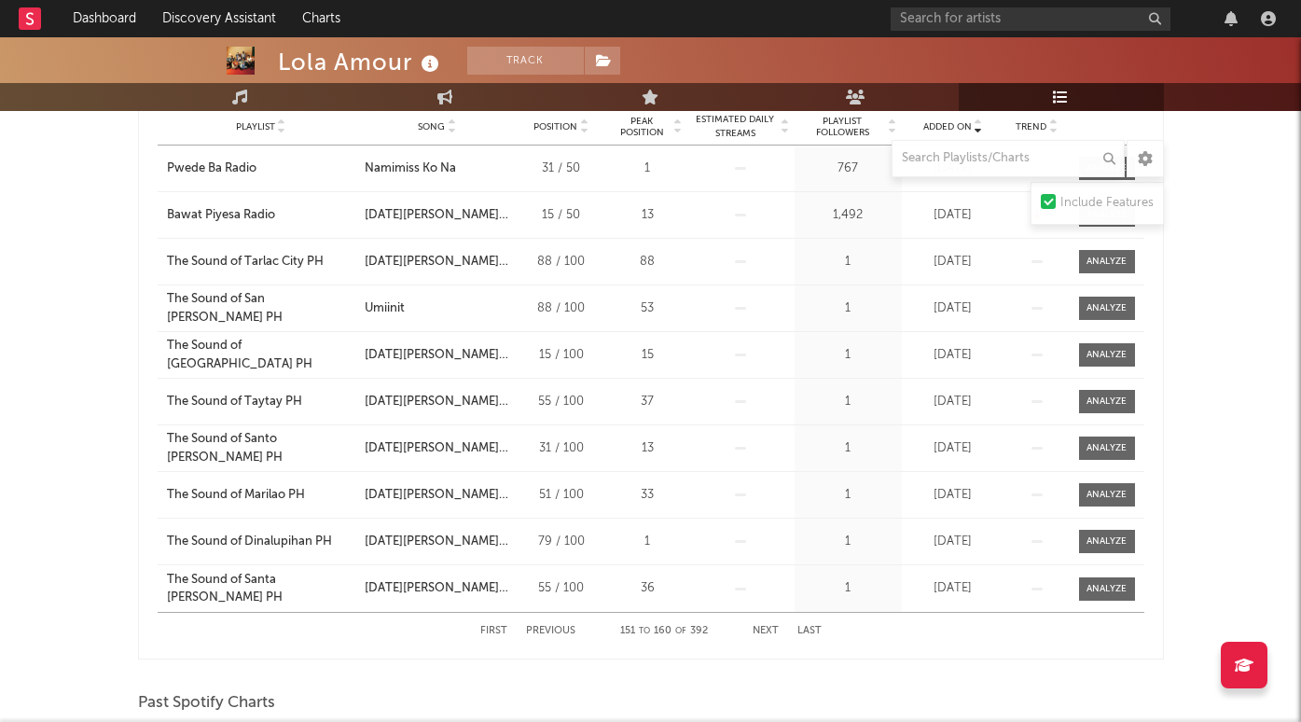
click at [759, 626] on button "Next" at bounding box center [766, 631] width 26 height 10
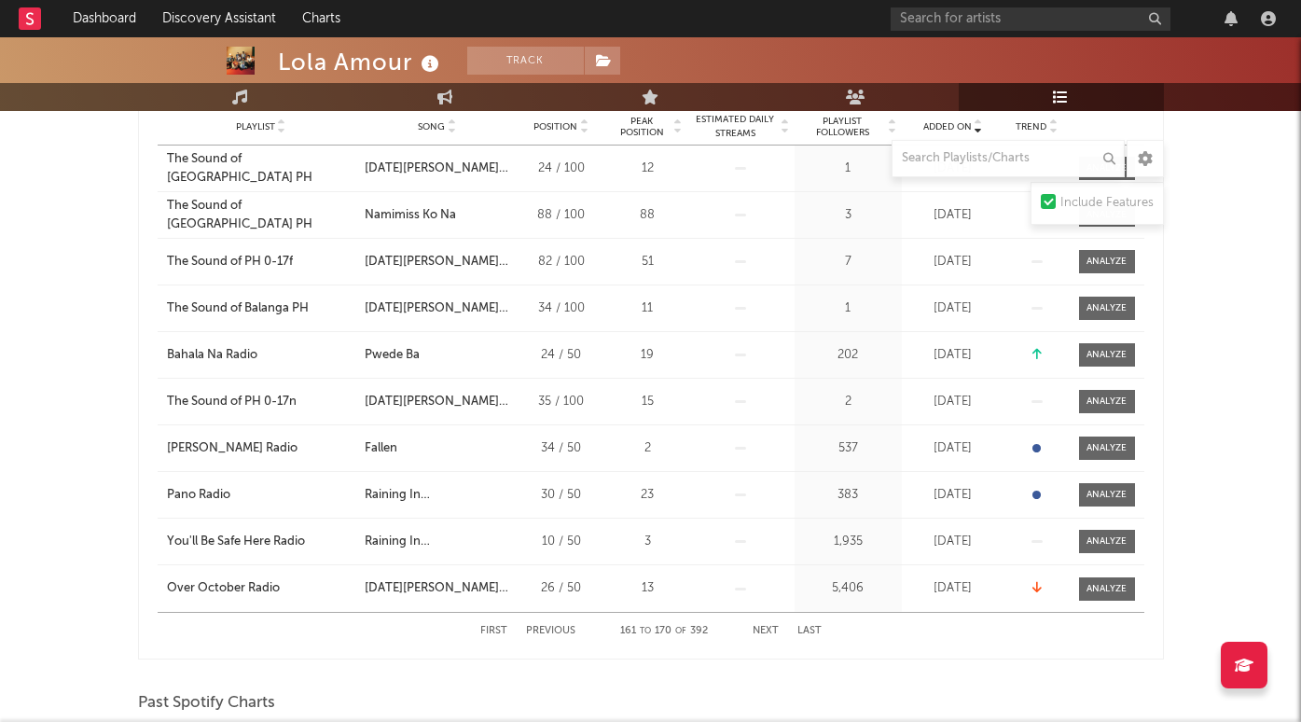
click at [759, 626] on button "Next" at bounding box center [766, 631] width 26 height 10
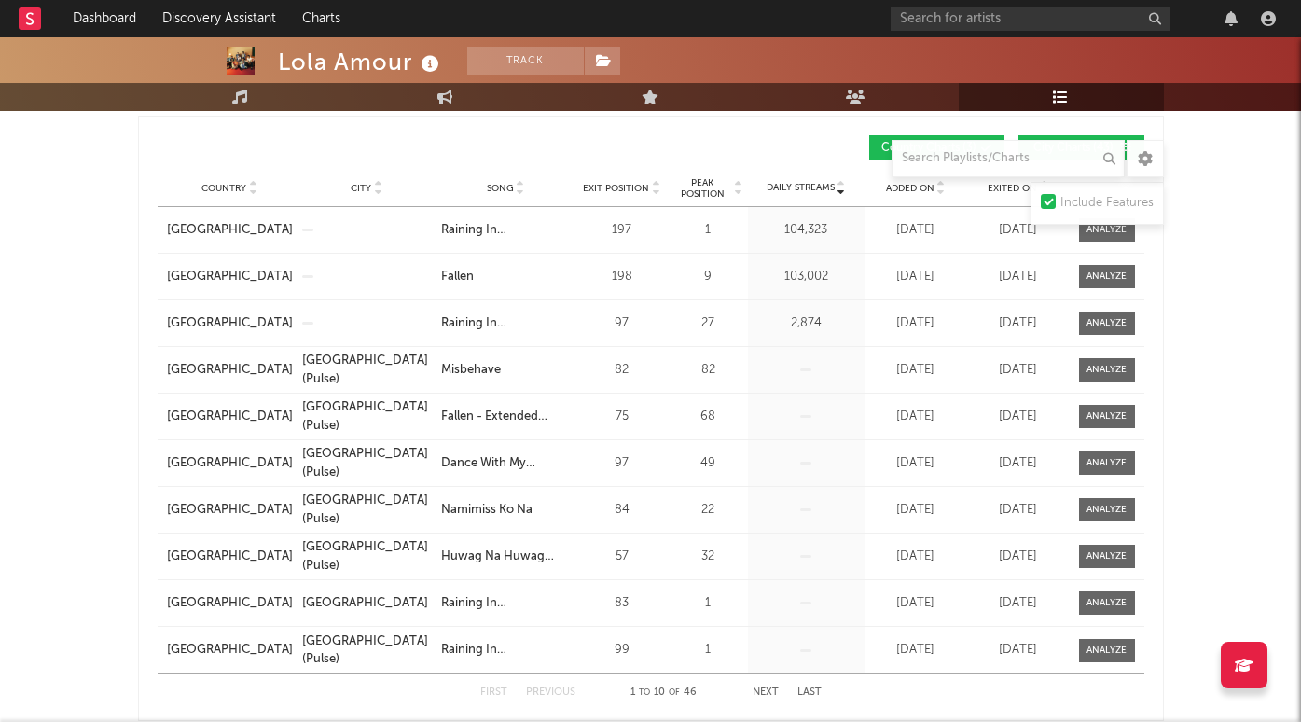
scroll to position [1116, 0]
